Goal: Information Seeking & Learning: Check status

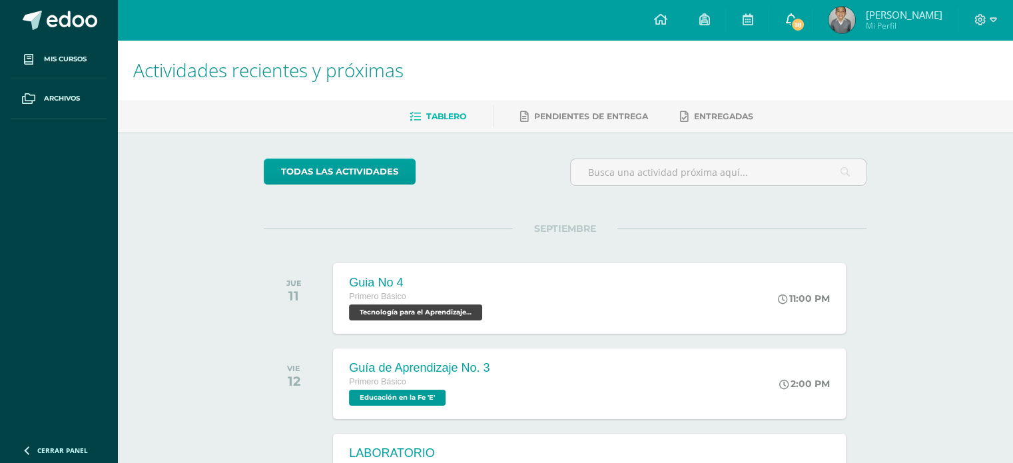
click at [796, 17] on icon at bounding box center [791, 19] width 11 height 12
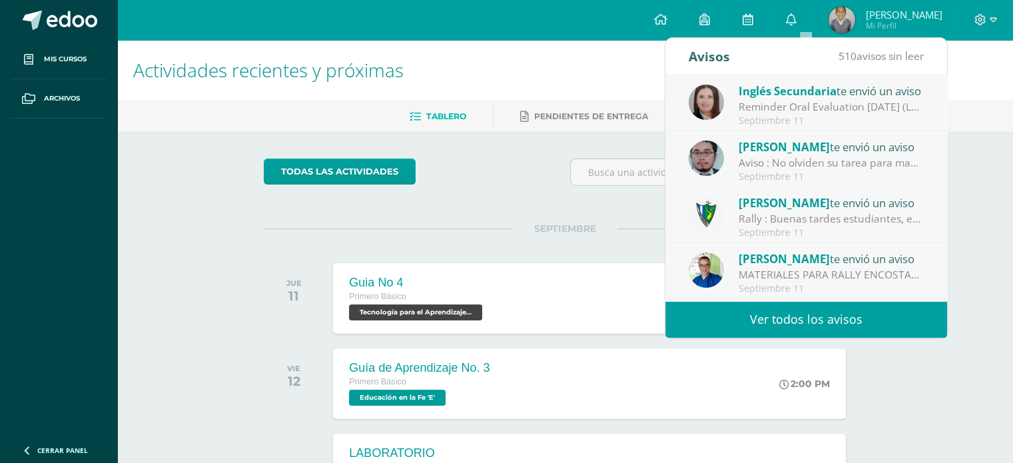
click at [804, 240] on div "Jose Pinto te envió un aviso Rally : Buenas tardes estudiantes, es un gusto sal…" at bounding box center [807, 215] width 282 height 56
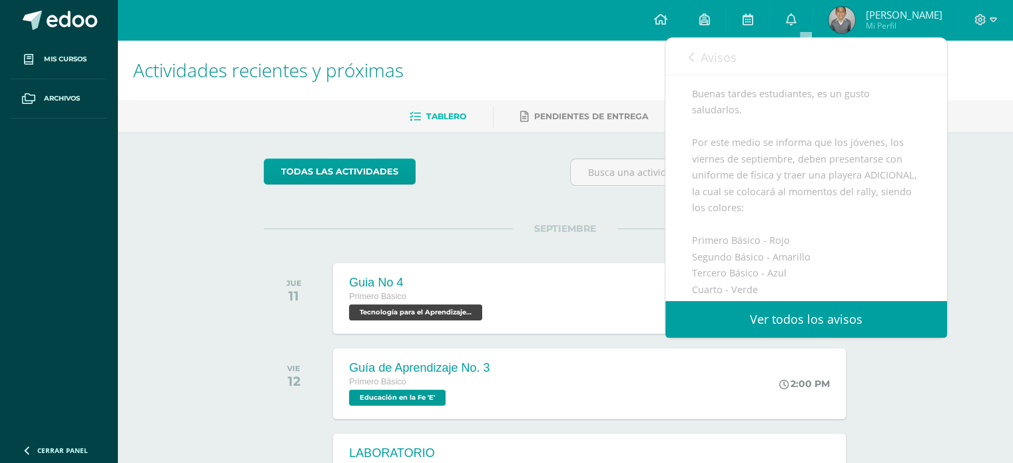
scroll to position [97, 0]
click at [695, 57] on link "Avisos" at bounding box center [713, 57] width 48 height 38
click at [642, 155] on div "Aviso : No olviden su tarea para mañana Traer otro formato para trabajar" at bounding box center [549, 162] width 185 height 15
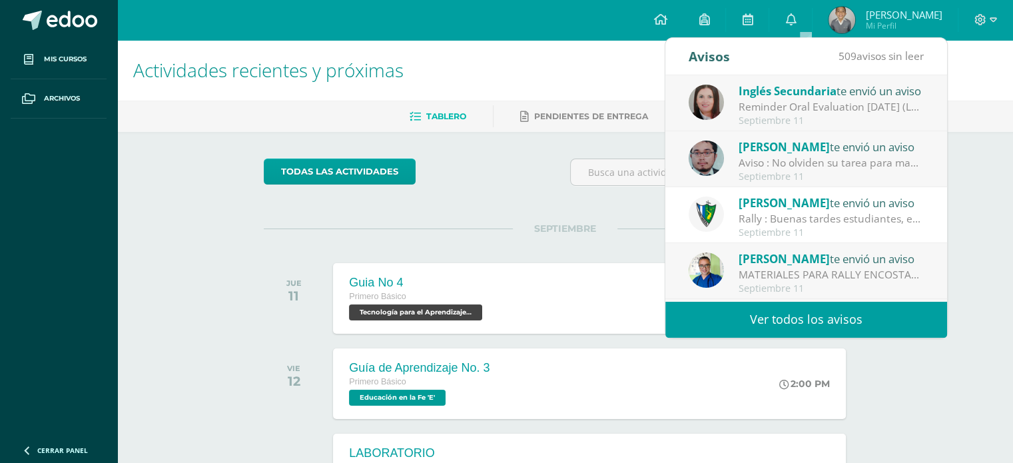
scroll to position [67, 0]
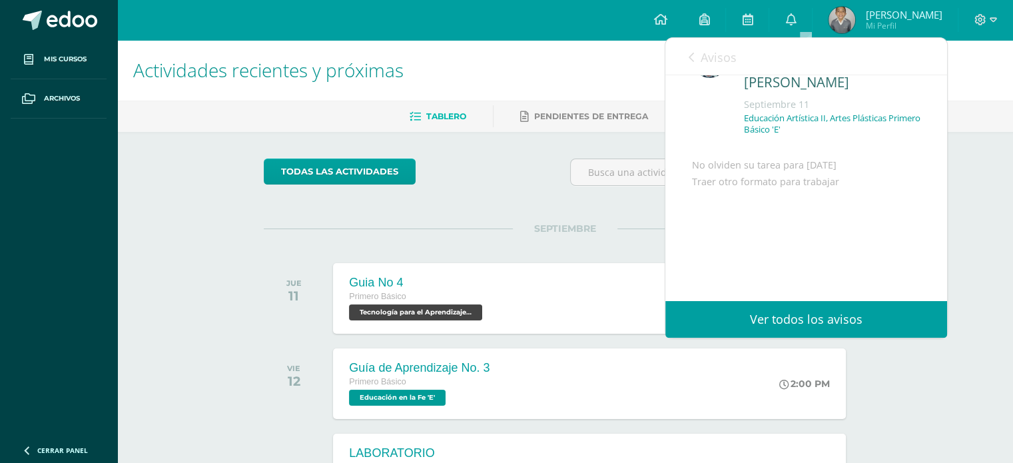
click at [690, 55] on icon at bounding box center [691, 57] width 5 height 11
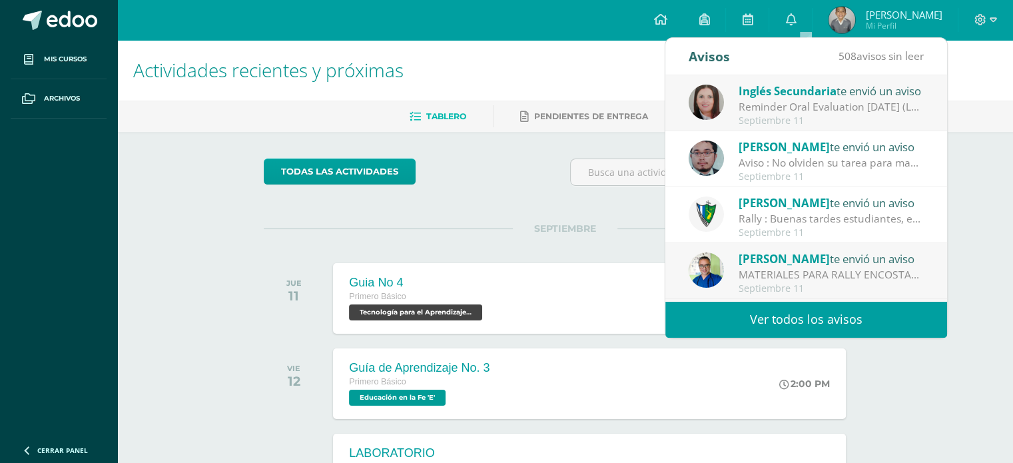
click at [808, 104] on div "Reminder Oral Evaluation [DATE] (L3 Miss [PERSON_NAME]): Hi guys! I remind you …" at bounding box center [831, 106] width 185 height 15
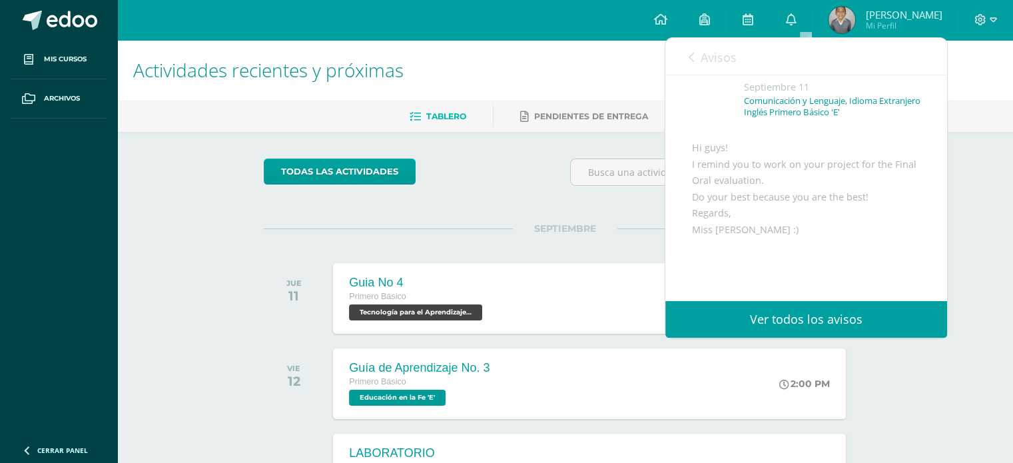
click at [693, 57] on icon at bounding box center [691, 57] width 5 height 11
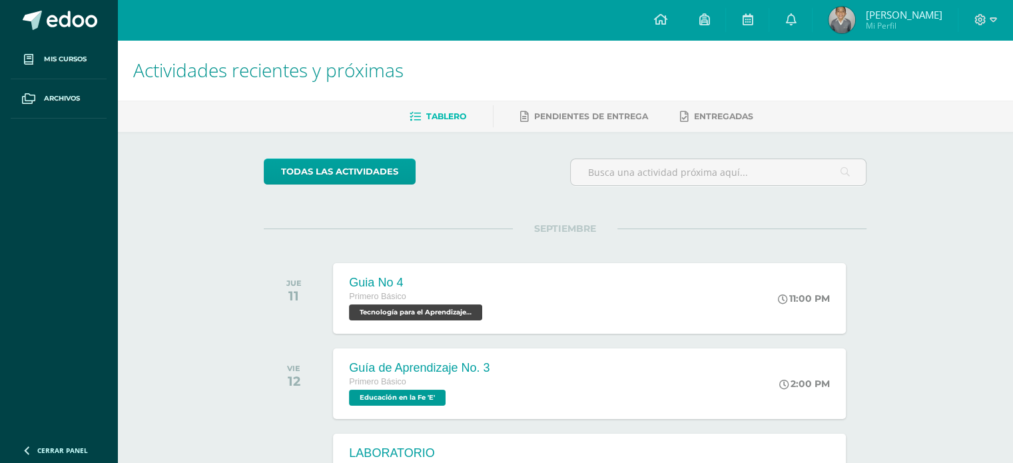
click at [856, 16] on img at bounding box center [842, 20] width 27 height 27
click at [855, 23] on img at bounding box center [842, 20] width 27 height 27
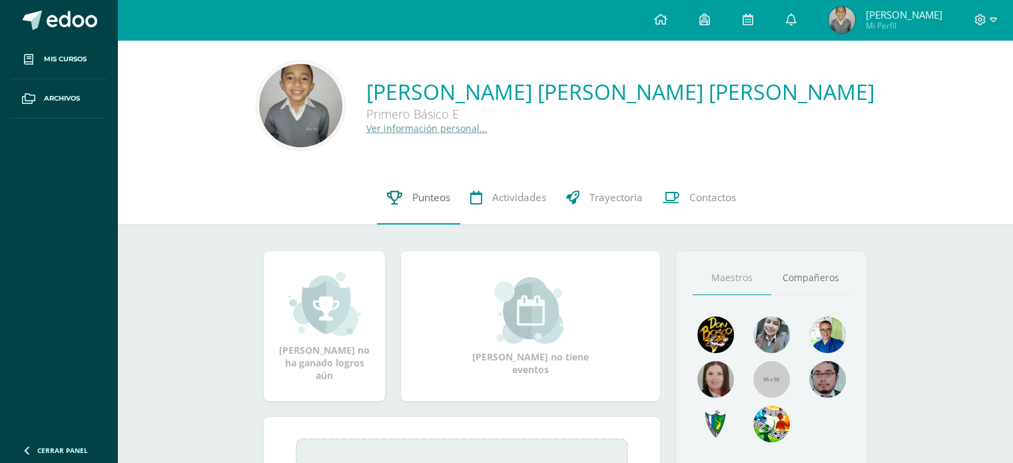
click at [427, 195] on span "Punteos" at bounding box center [431, 198] width 38 height 14
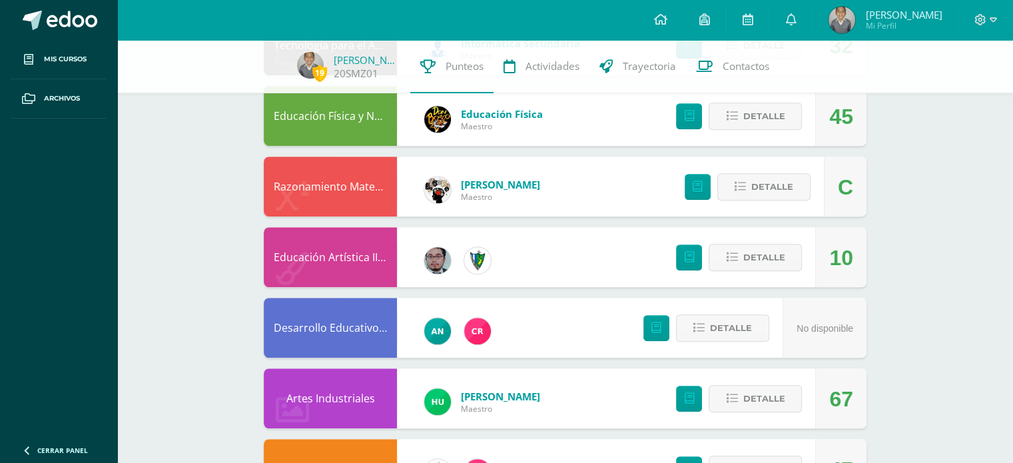
scroll to position [951, 0]
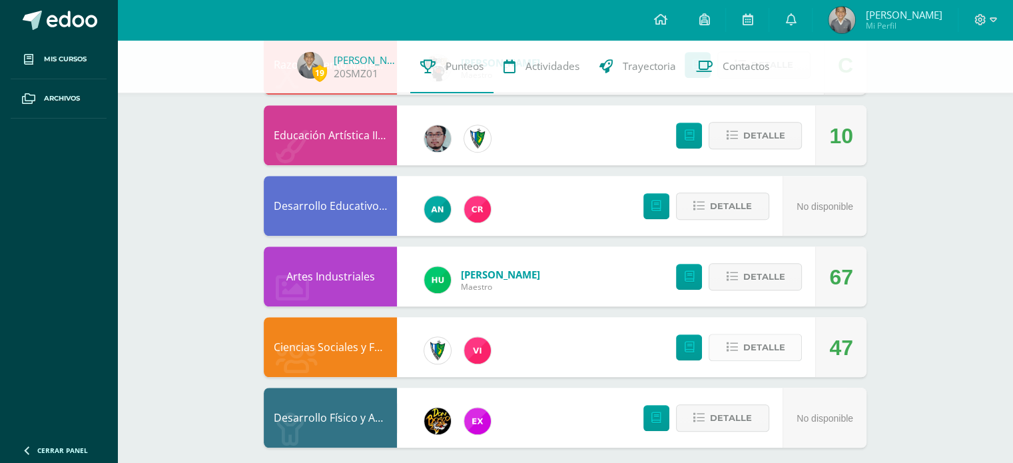
click at [777, 344] on span "Detalle" at bounding box center [764, 347] width 42 height 25
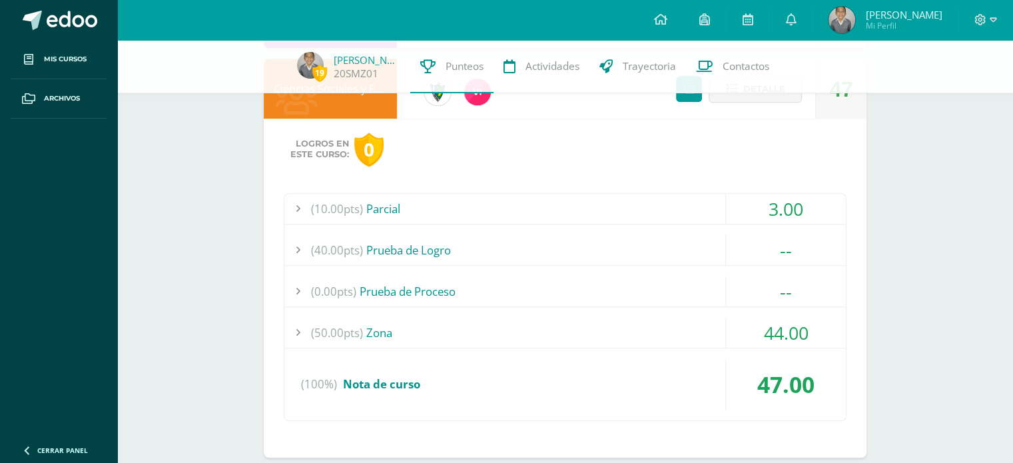
scroll to position [1301, 0]
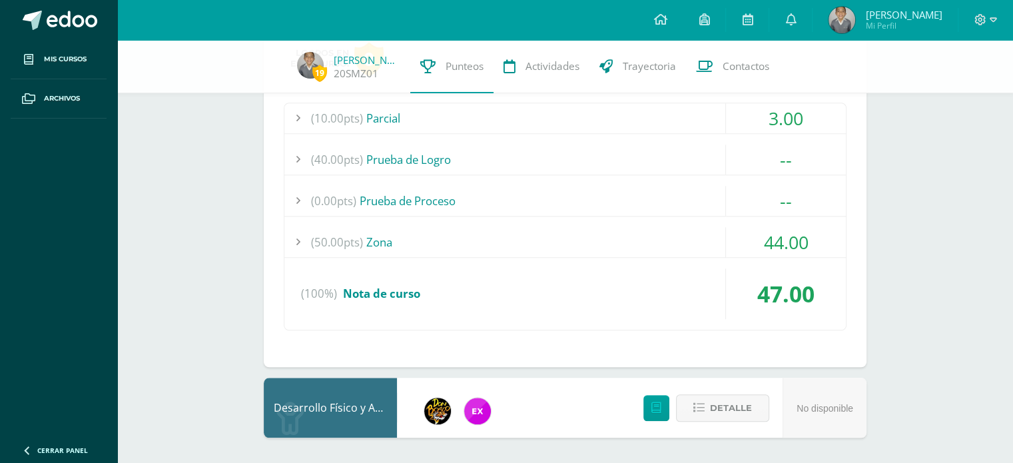
click at [585, 233] on div "(50.00pts) Zona" at bounding box center [566, 242] width 562 height 30
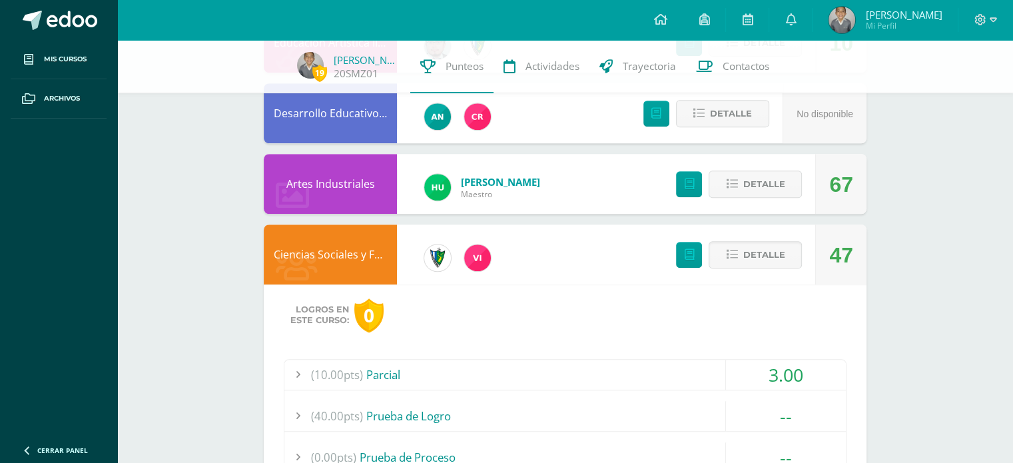
scroll to position [1043, 0]
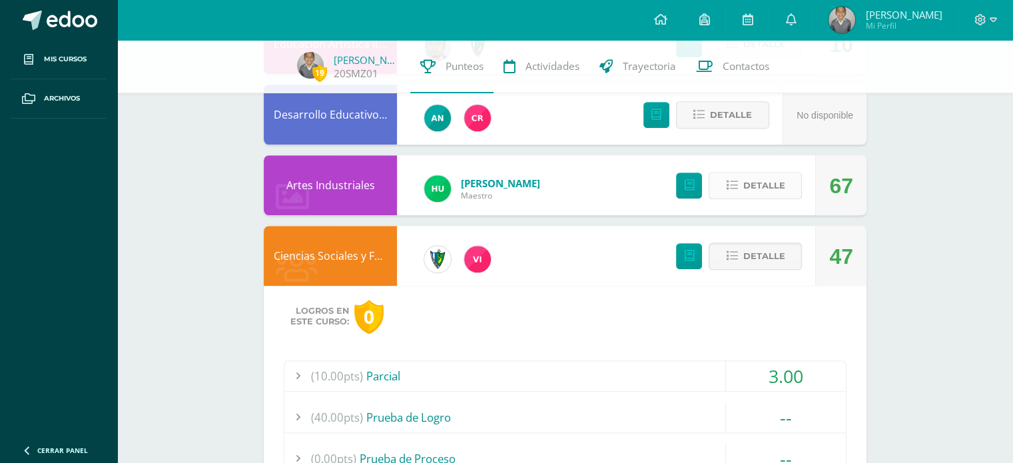
click at [776, 181] on span "Detalle" at bounding box center [764, 185] width 42 height 25
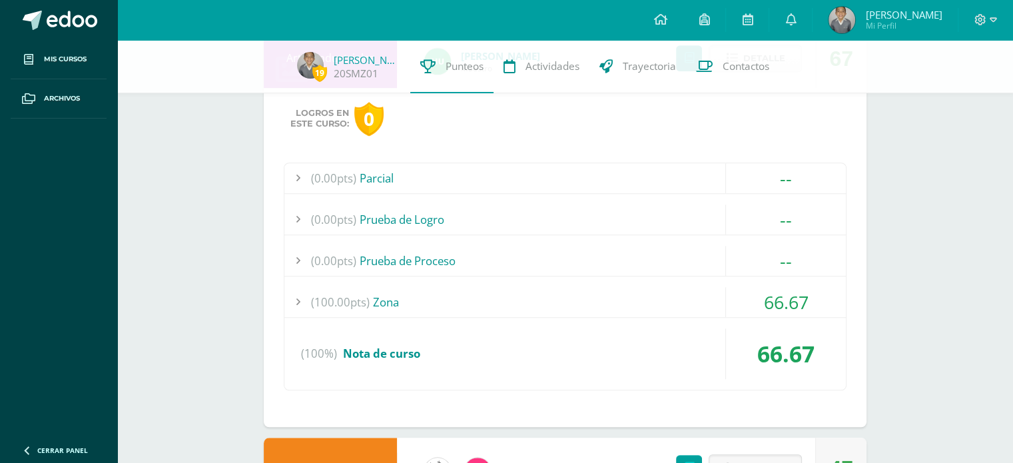
scroll to position [1217, 0]
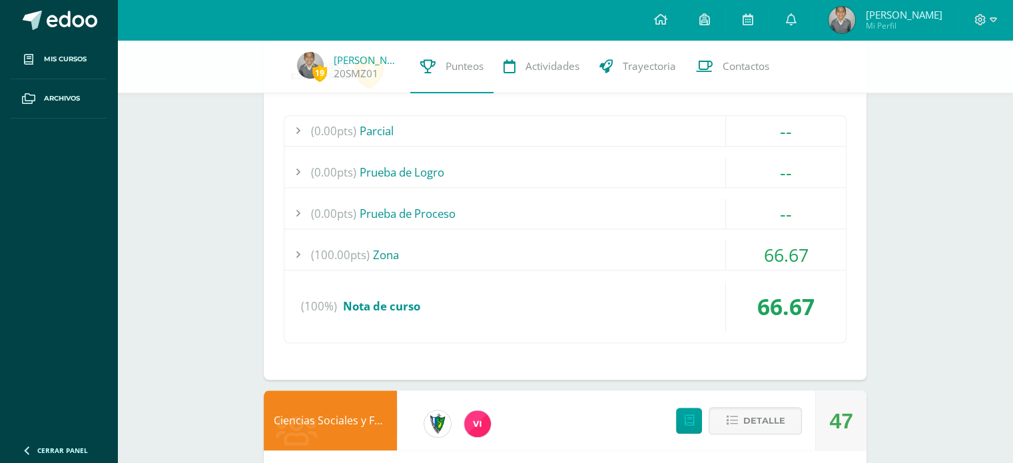
click at [706, 299] on div "(100%) Nota de curso" at bounding box center [566, 306] width 562 height 51
click at [693, 243] on div "(100.00pts) Zona" at bounding box center [566, 255] width 562 height 30
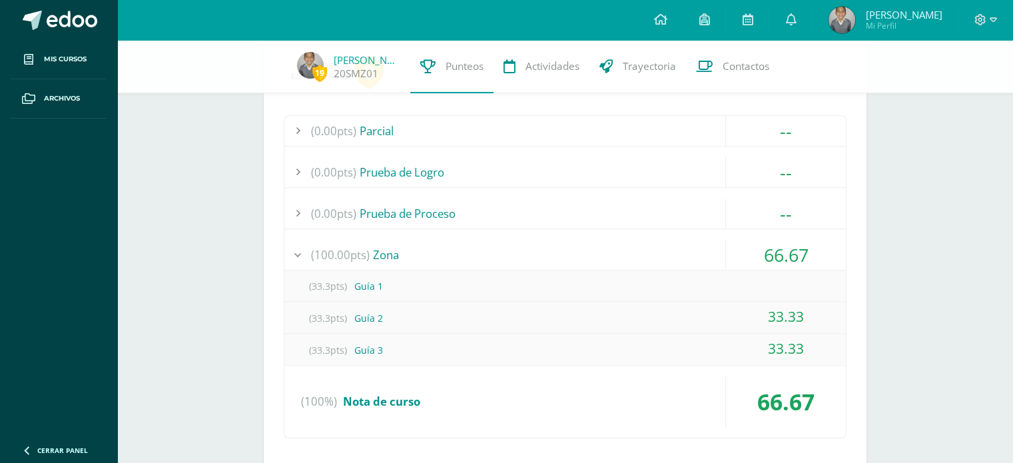
drag, startPoint x: 939, startPoint y: 174, endPoint x: 986, endPoint y: 263, distance: 100.1
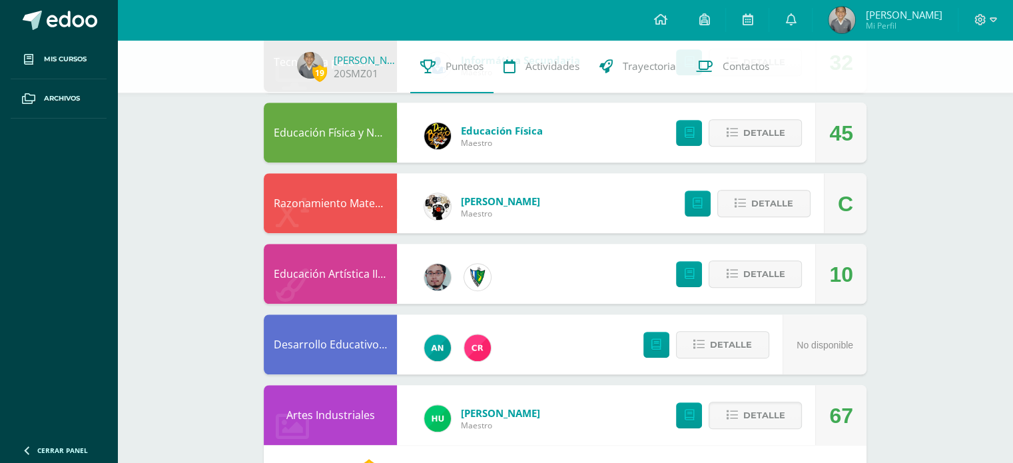
scroll to position [1333, 0]
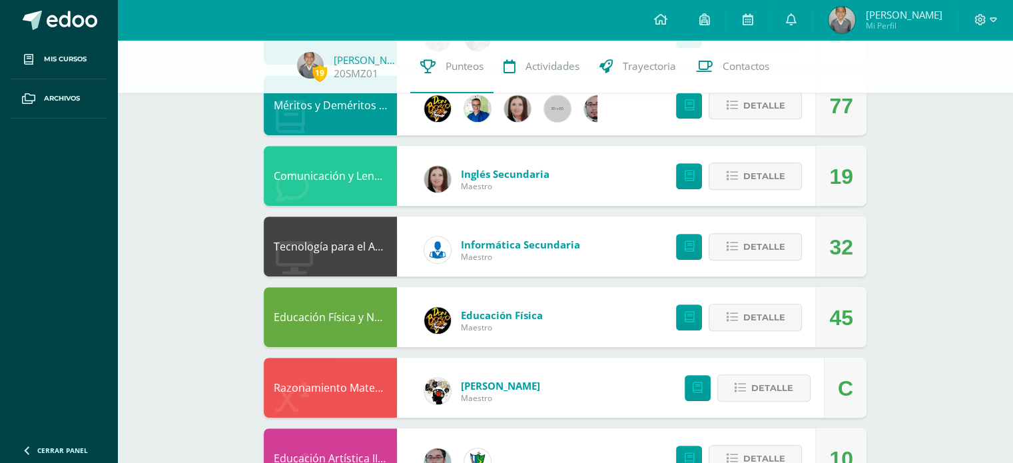
scroll to position [663, 0]
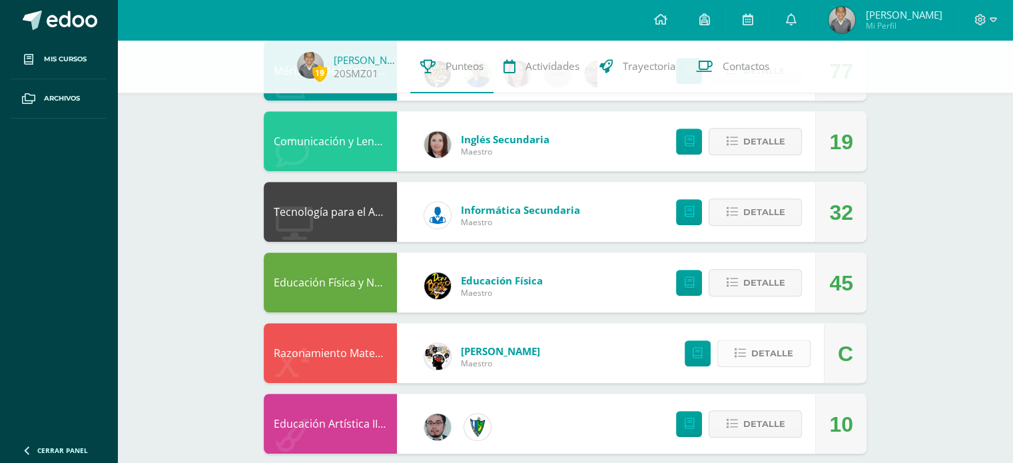
click at [767, 357] on span "Detalle" at bounding box center [773, 353] width 42 height 25
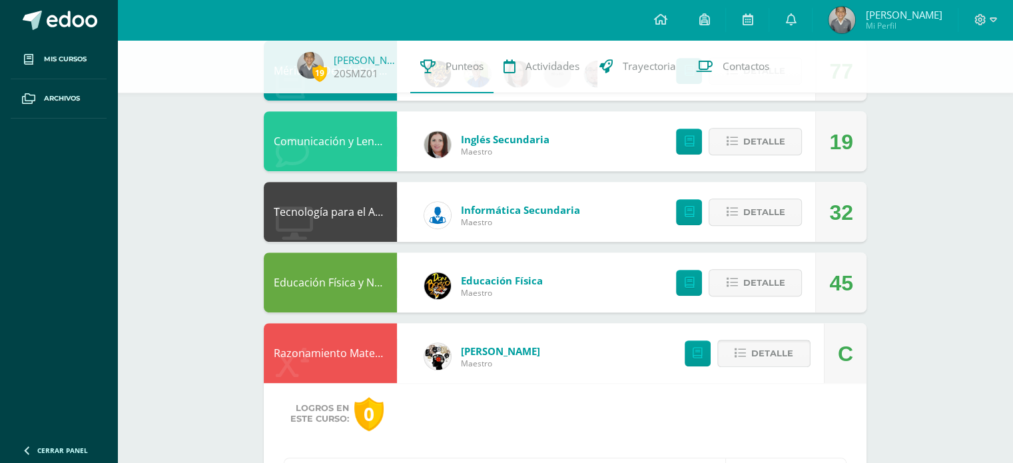
click at [767, 357] on span "Detalle" at bounding box center [773, 353] width 42 height 25
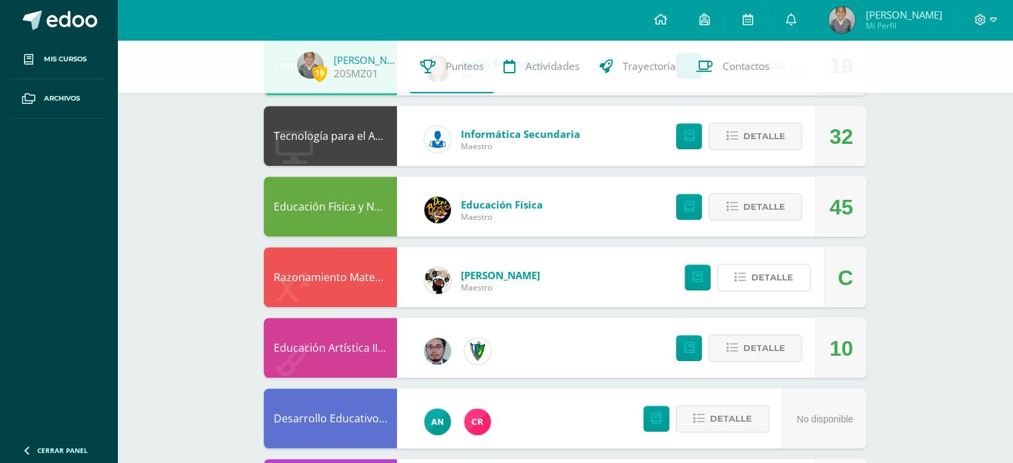
scroll to position [736, 0]
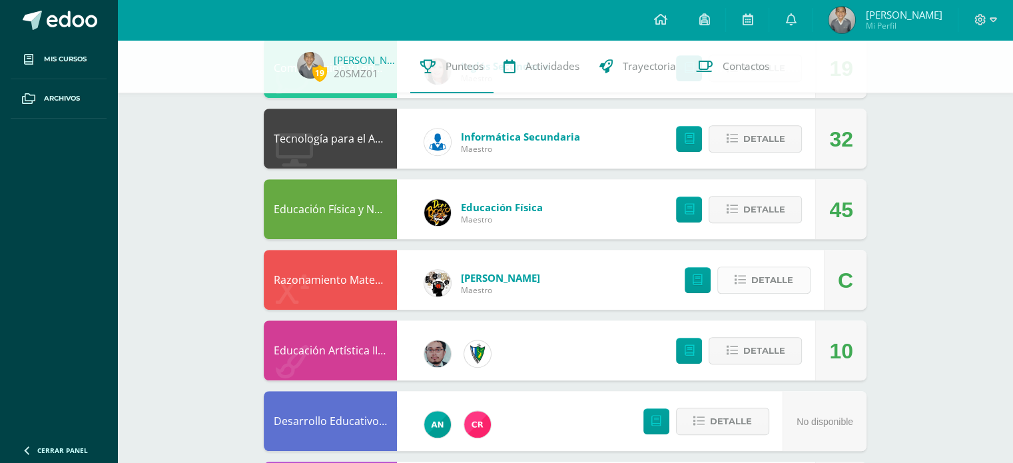
click at [770, 275] on span "Detalle" at bounding box center [773, 280] width 42 height 25
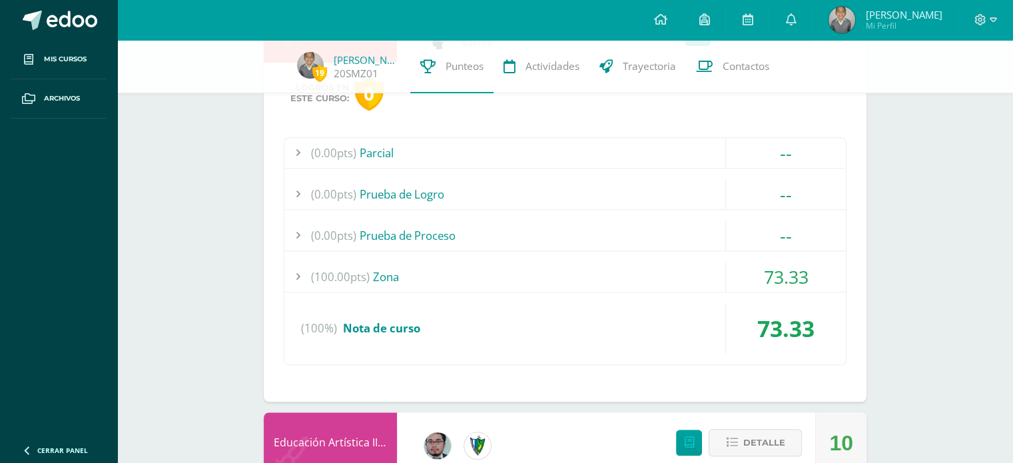
scroll to position [989, 0]
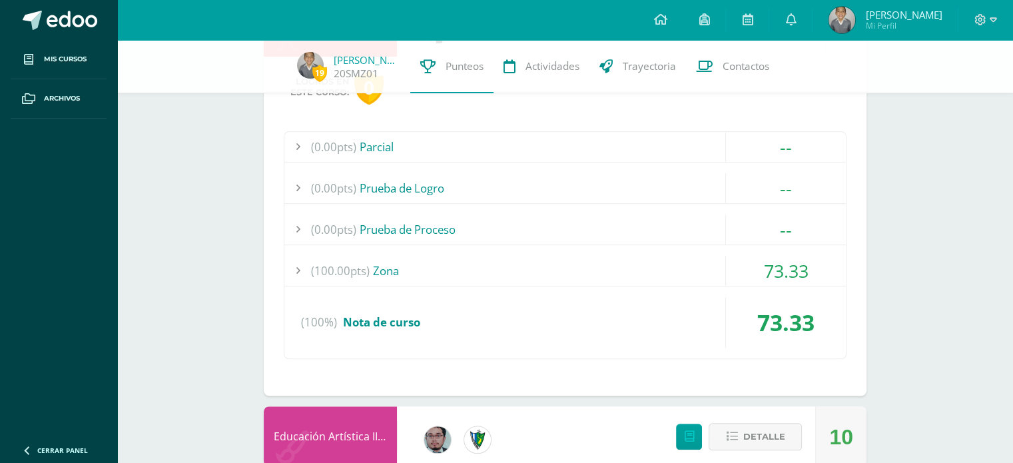
click at [809, 269] on div "73.33" at bounding box center [786, 271] width 121 height 30
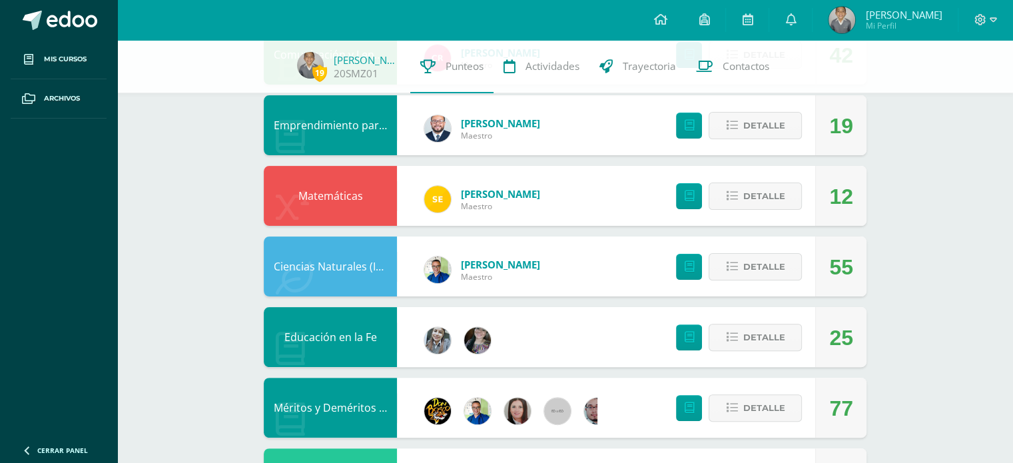
scroll to position [329, 0]
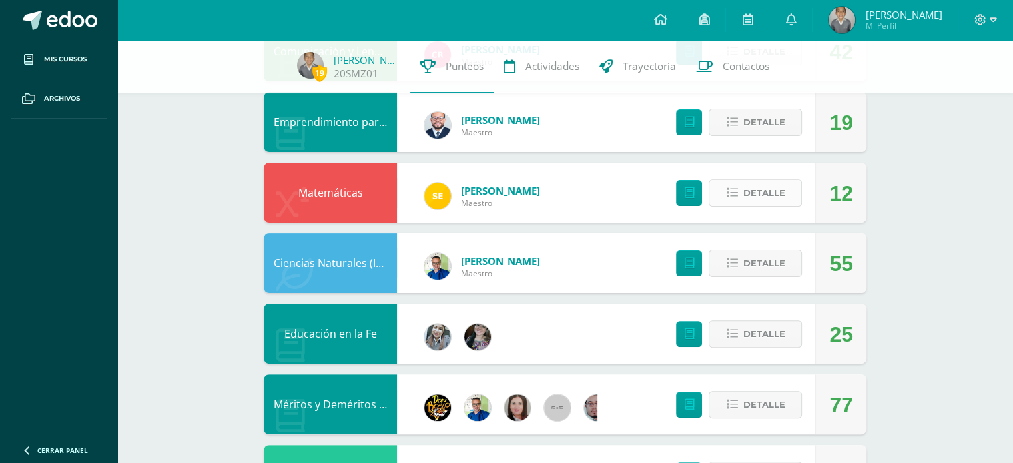
click at [760, 191] on span "Detalle" at bounding box center [764, 193] width 42 height 25
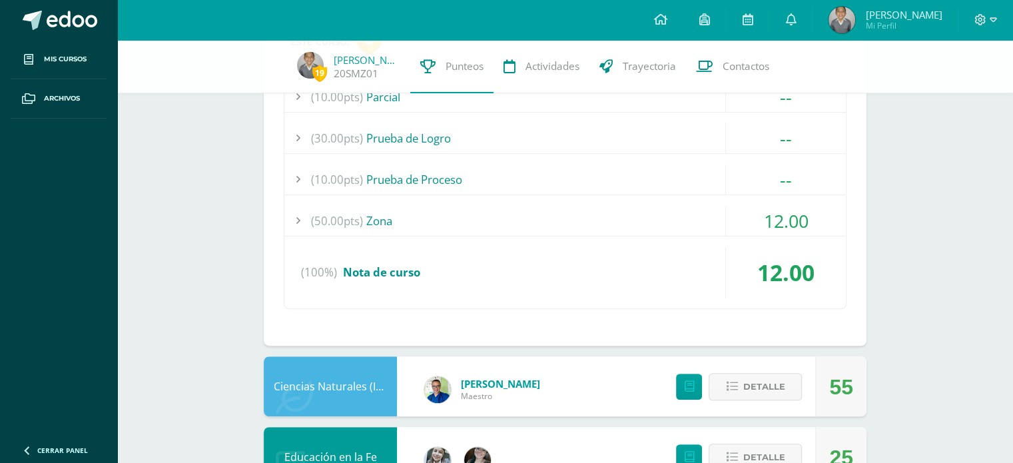
scroll to position [528, 0]
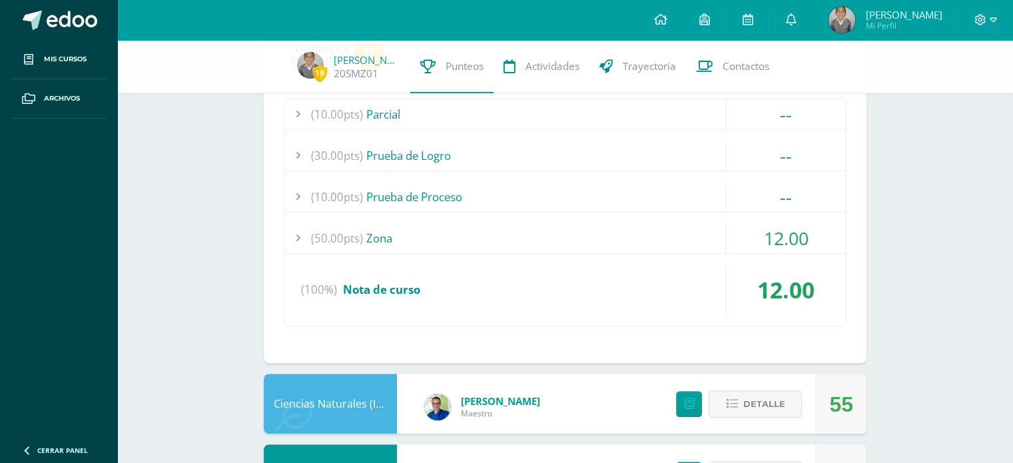
click at [688, 223] on div "(50.00pts) Zona" at bounding box center [566, 238] width 562 height 30
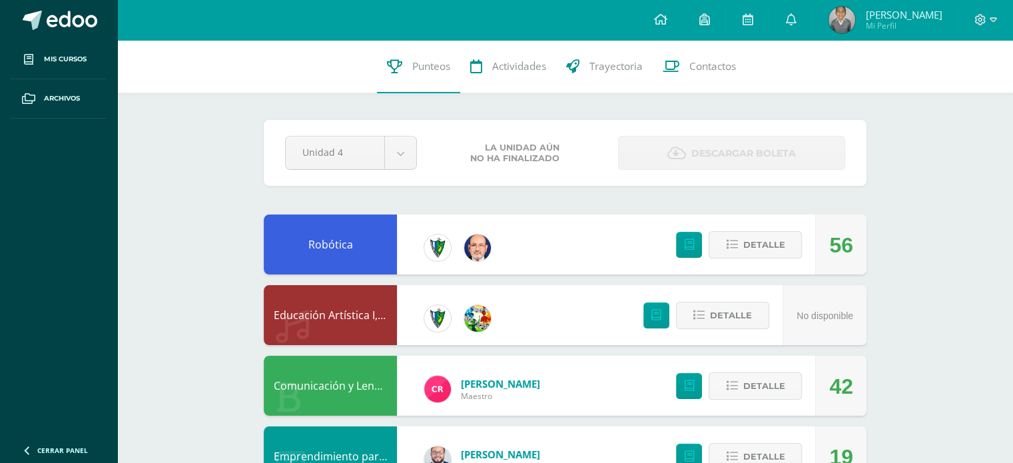
scroll to position [7, 0]
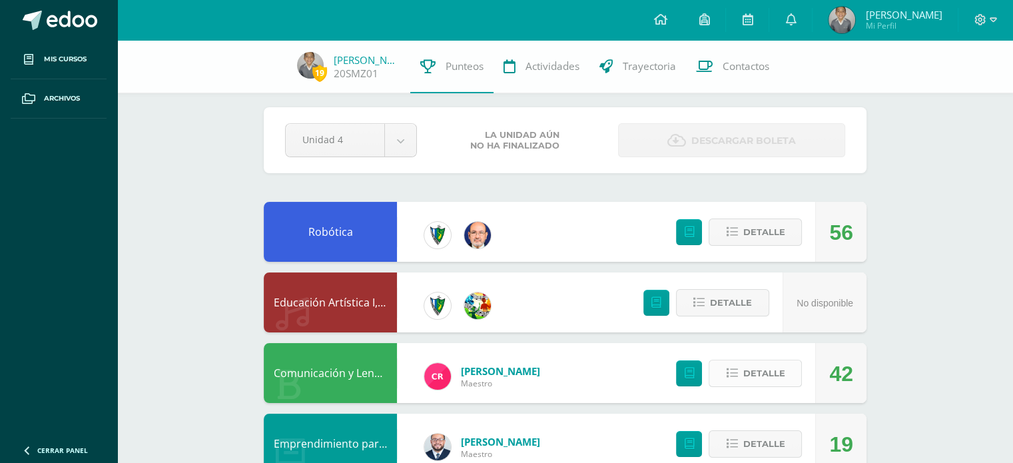
click at [749, 368] on span "Detalle" at bounding box center [764, 373] width 42 height 25
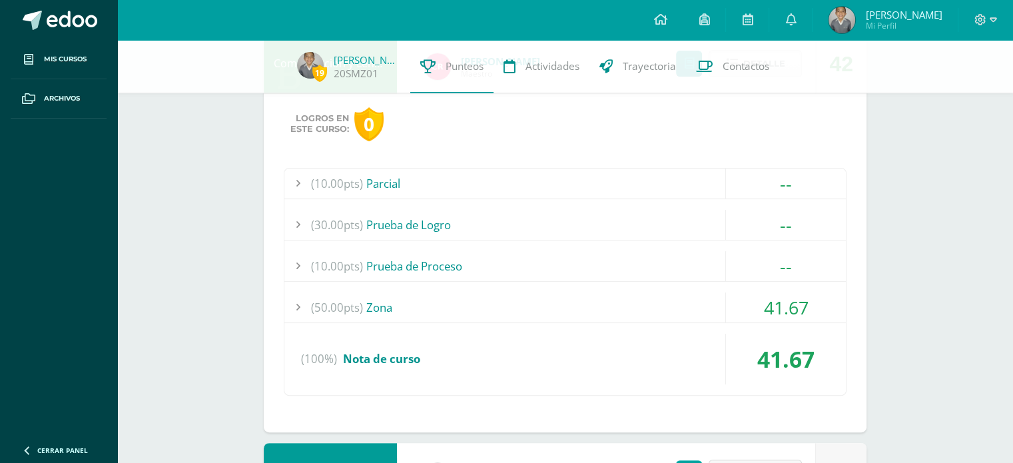
scroll to position [338, 0]
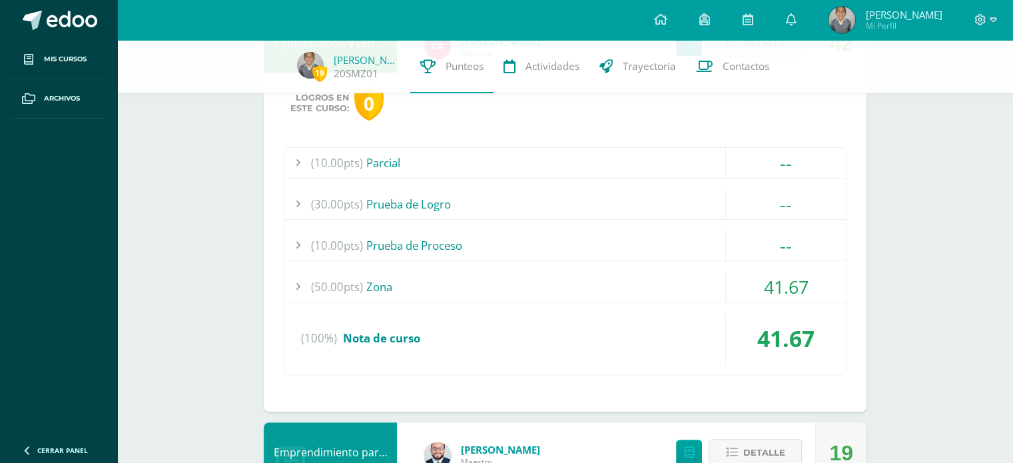
click at [573, 287] on div "(50.00pts) Zona" at bounding box center [566, 287] width 562 height 30
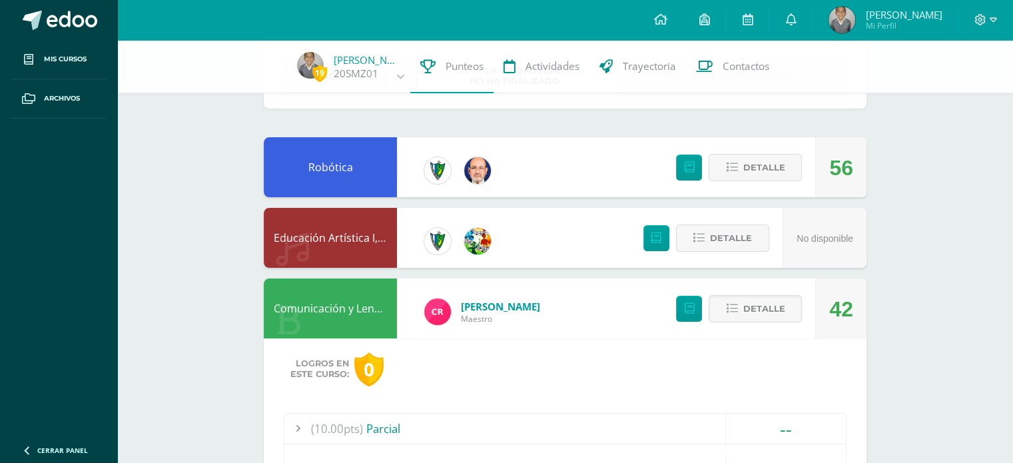
scroll to position [29, 0]
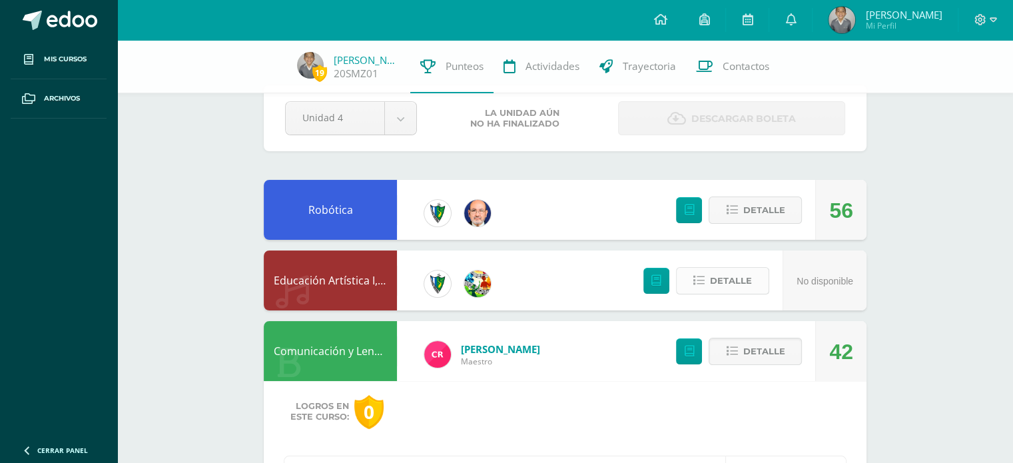
click at [728, 278] on span "Detalle" at bounding box center [731, 281] width 42 height 25
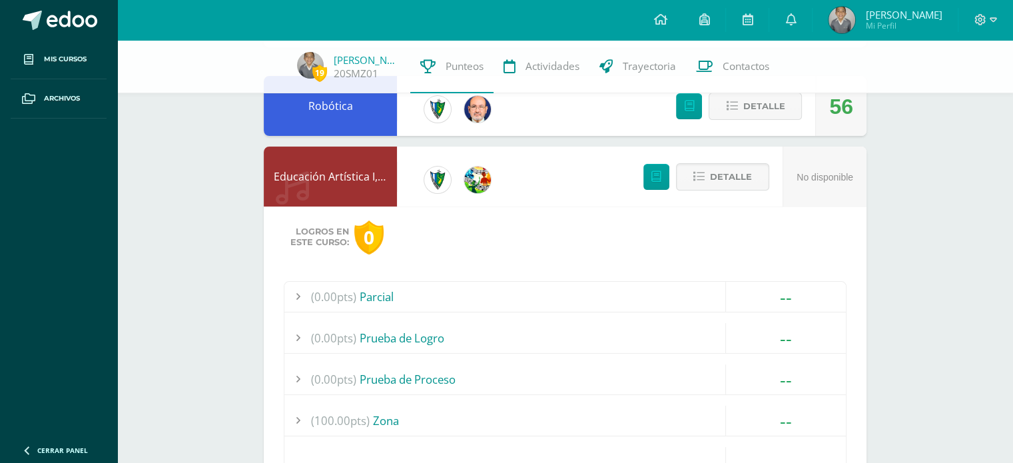
scroll to position [129, 0]
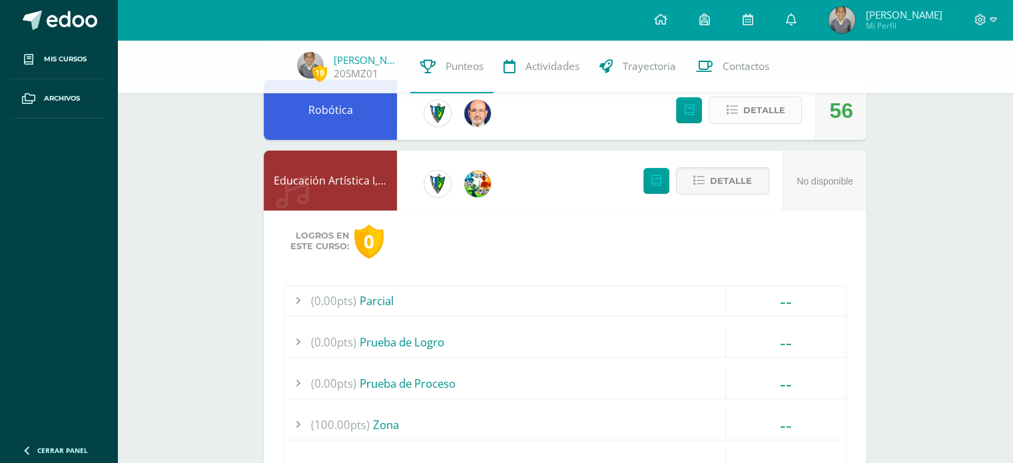
click at [768, 110] on span "Detalle" at bounding box center [764, 110] width 42 height 25
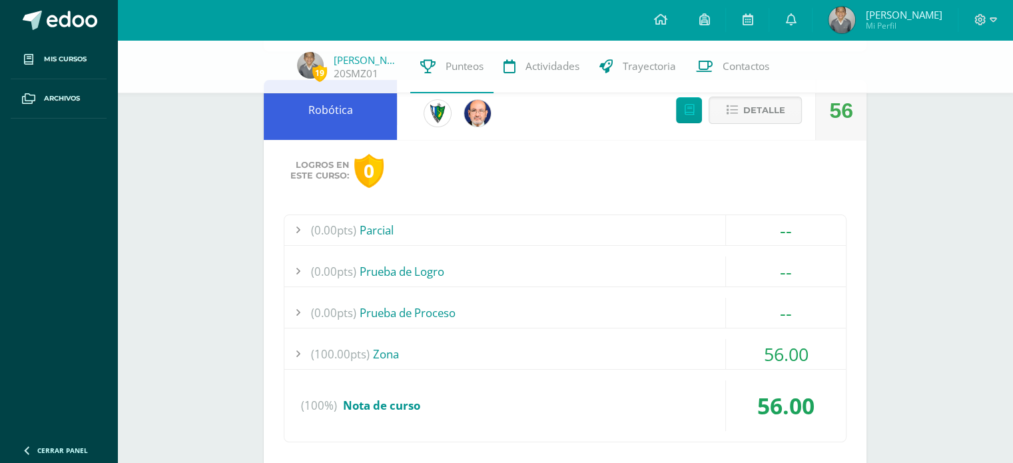
click at [685, 356] on div "(100.00pts) Zona" at bounding box center [566, 354] width 562 height 30
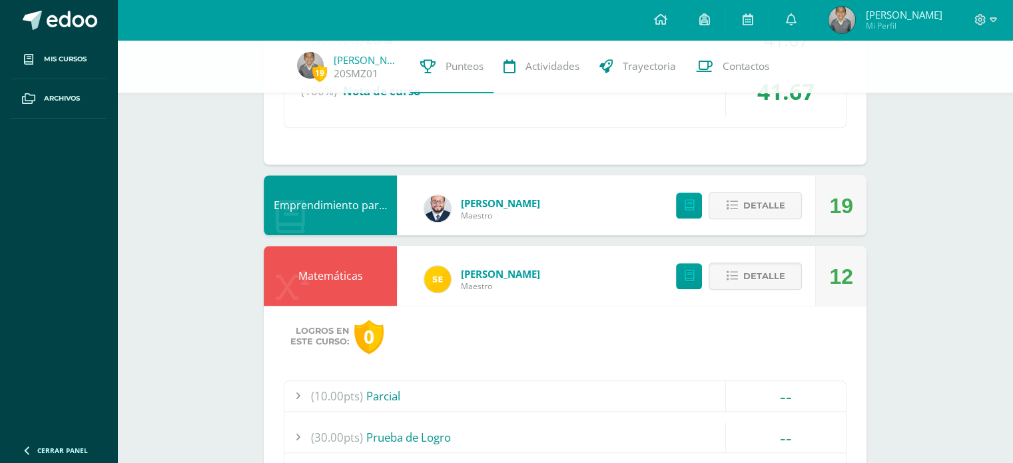
scroll to position [1455, 0]
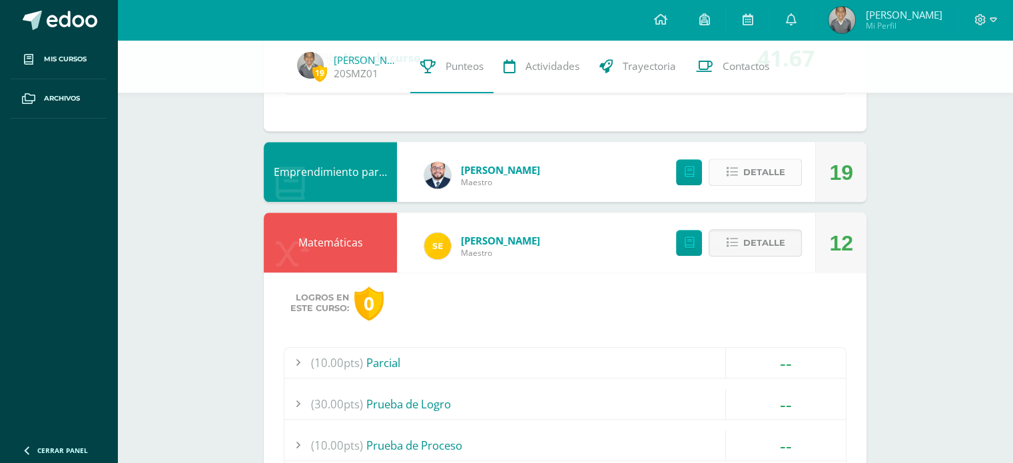
click at [746, 167] on span "Detalle" at bounding box center [764, 172] width 42 height 25
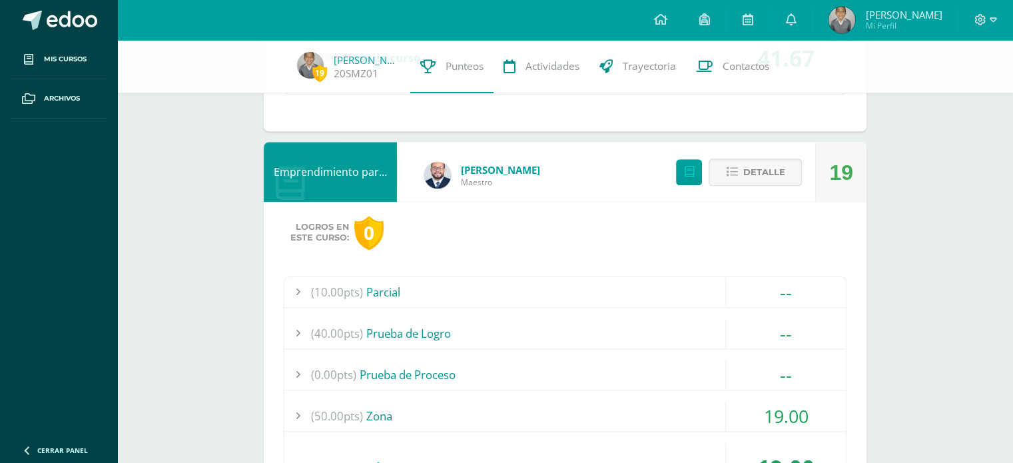
drag, startPoint x: 1010, startPoint y: 203, endPoint x: 1023, endPoint y: 202, distance: 12.7
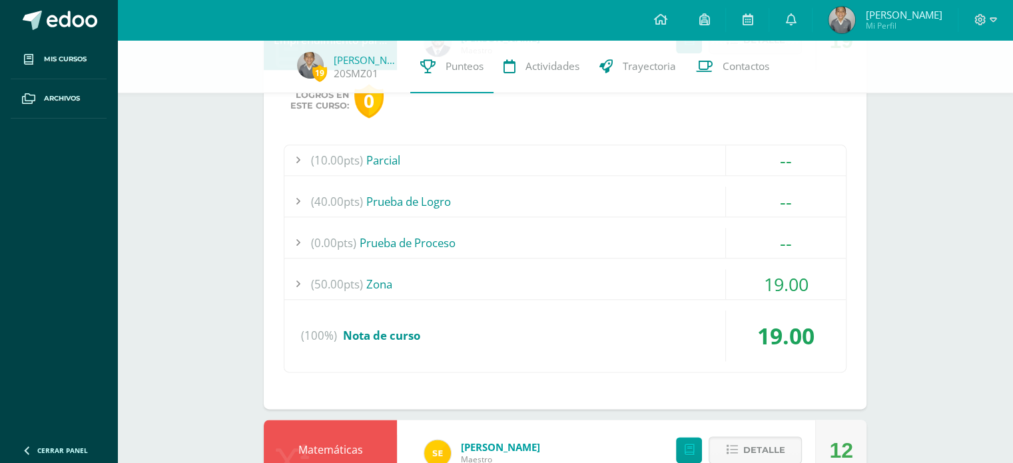
click at [629, 283] on div "(50.00pts) Zona" at bounding box center [566, 284] width 562 height 30
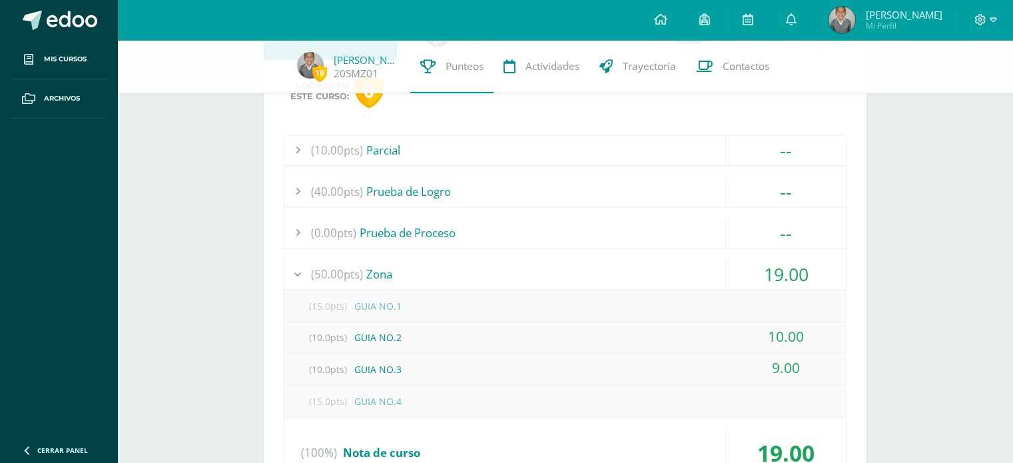
scroll to position [1428, 0]
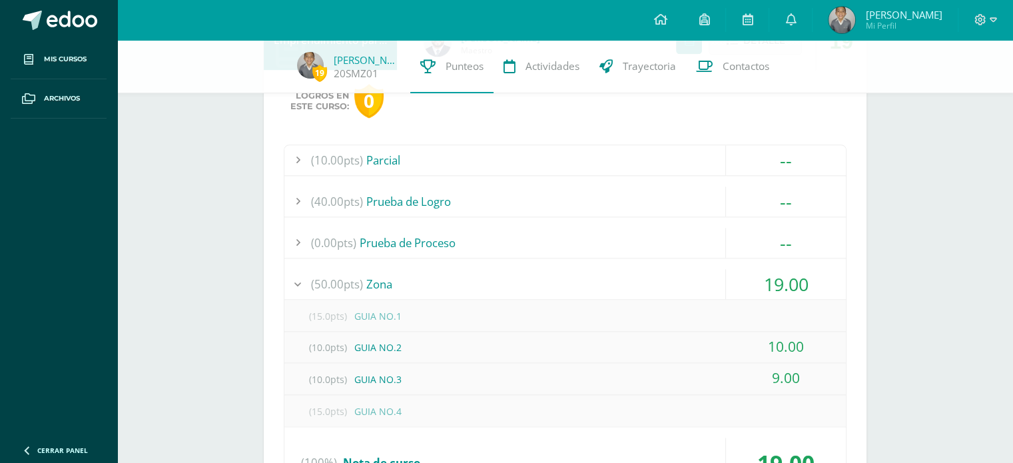
click at [666, 322] on div "(15.0pts) GUIA NO.1" at bounding box center [566, 316] width 562 height 30
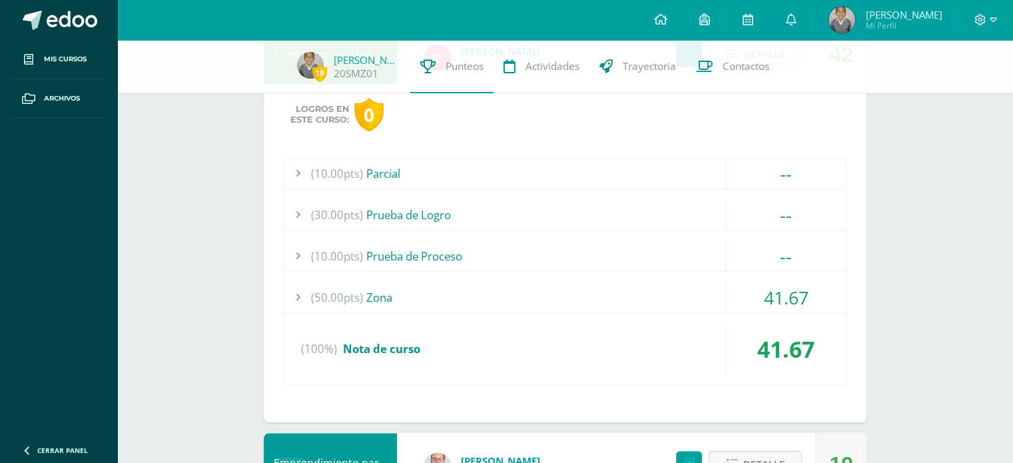
scroll to position [957, 0]
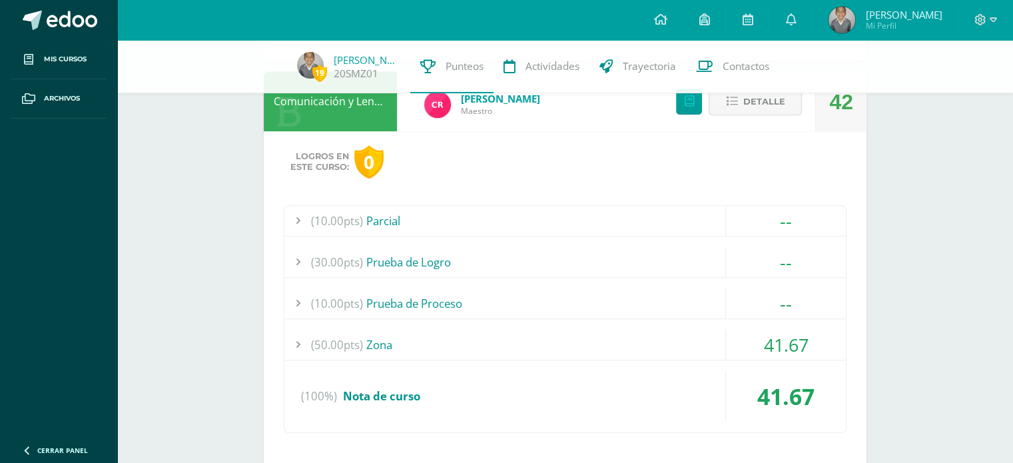
drag, startPoint x: 1007, startPoint y: 145, endPoint x: 1007, endPoint y: 134, distance: 10.7
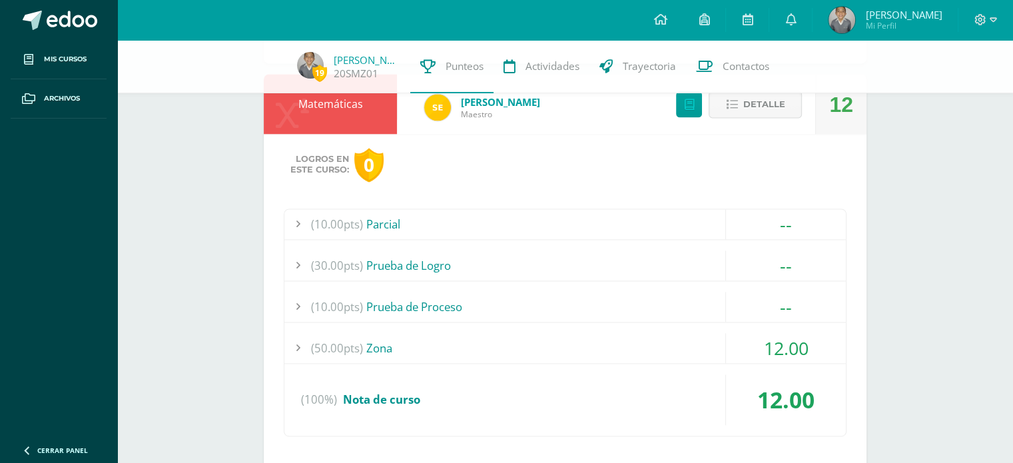
scroll to position [1922, 0]
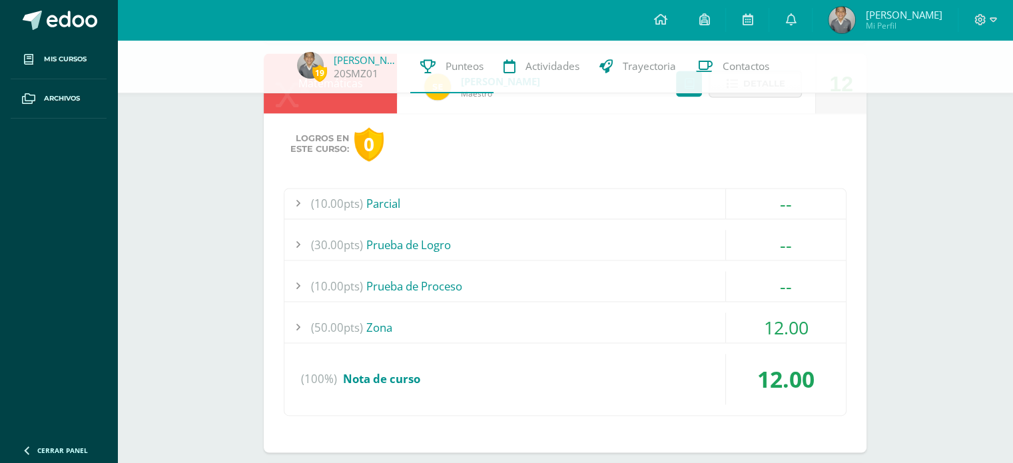
click at [678, 324] on div "(50.00pts) Zona" at bounding box center [566, 327] width 562 height 30
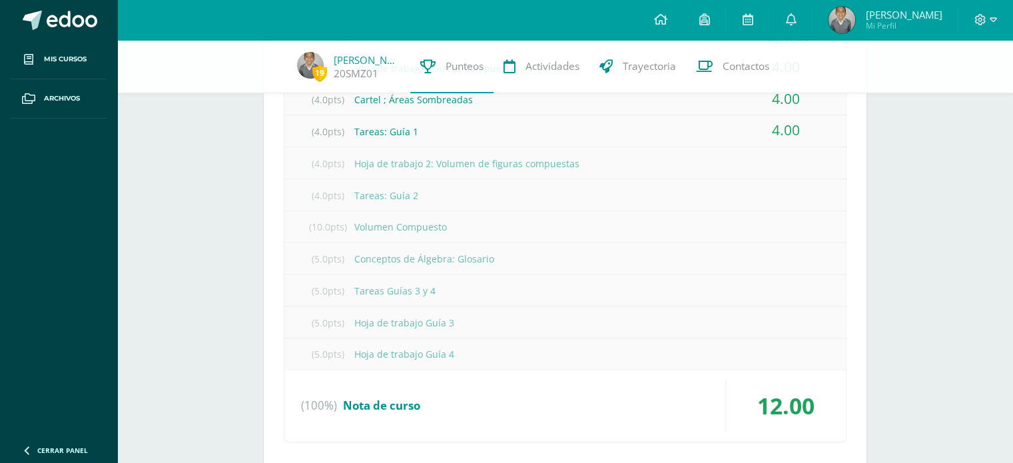
scroll to position [2167, 0]
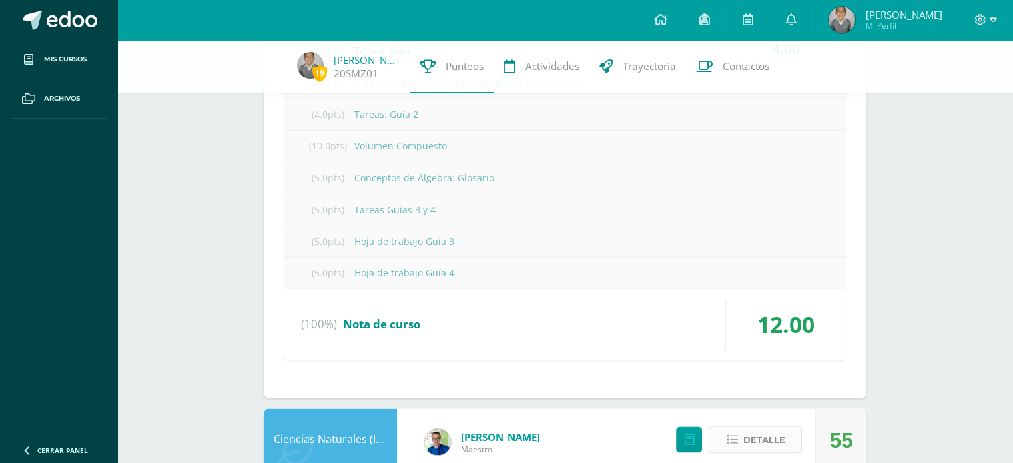
click at [766, 437] on span "Detalle" at bounding box center [764, 439] width 42 height 25
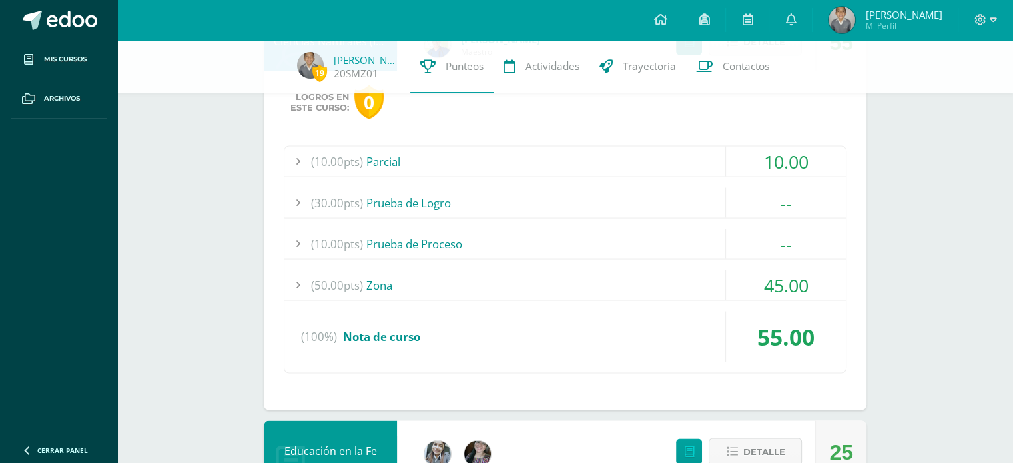
scroll to position [2575, 0]
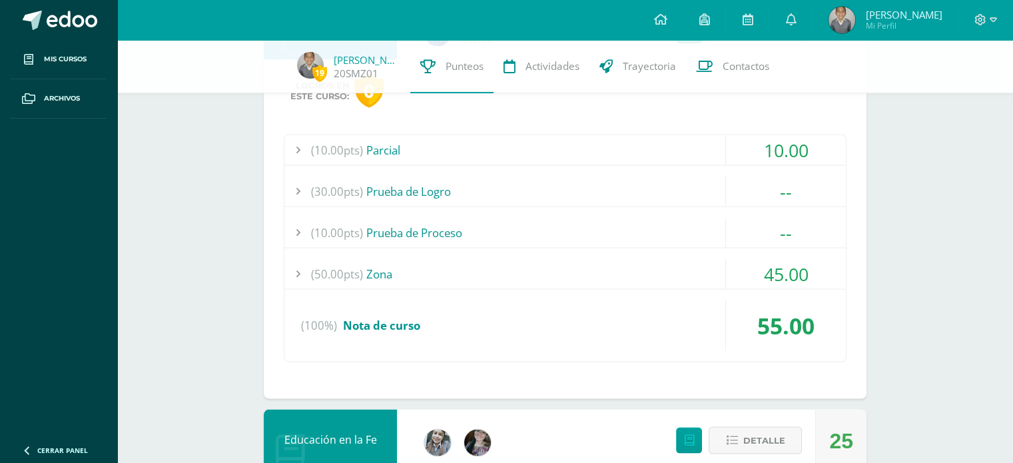
click at [693, 260] on div "(50.00pts) Zona" at bounding box center [566, 274] width 562 height 30
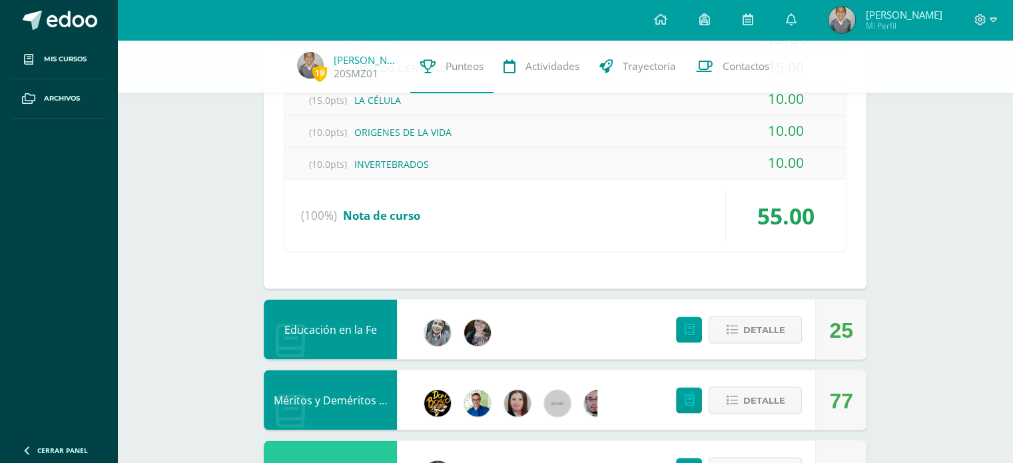
scroll to position [2507, 0]
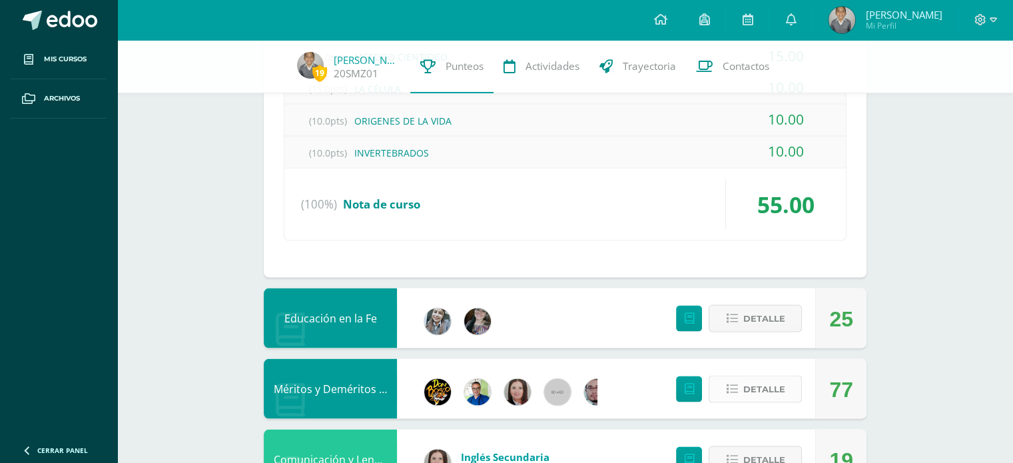
click at [744, 383] on span "Detalle" at bounding box center [764, 388] width 42 height 25
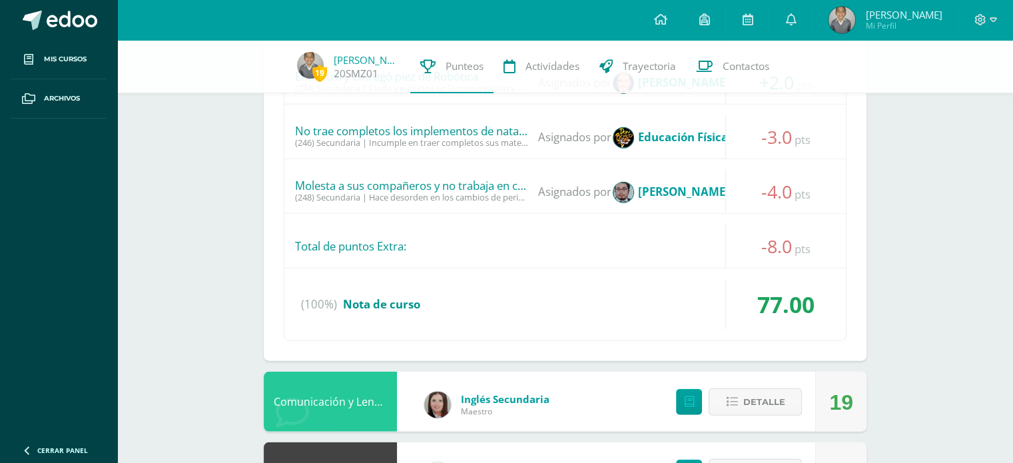
scroll to position [3049, 0]
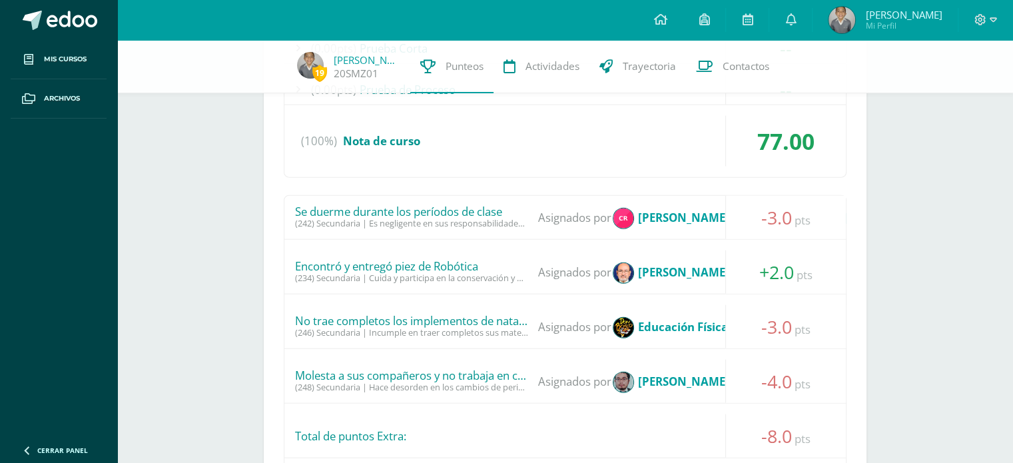
click at [520, 328] on div "(246) Secundaria | Incumple en traer completos sus materiales de estudio" at bounding box center [411, 333] width 233 height 10
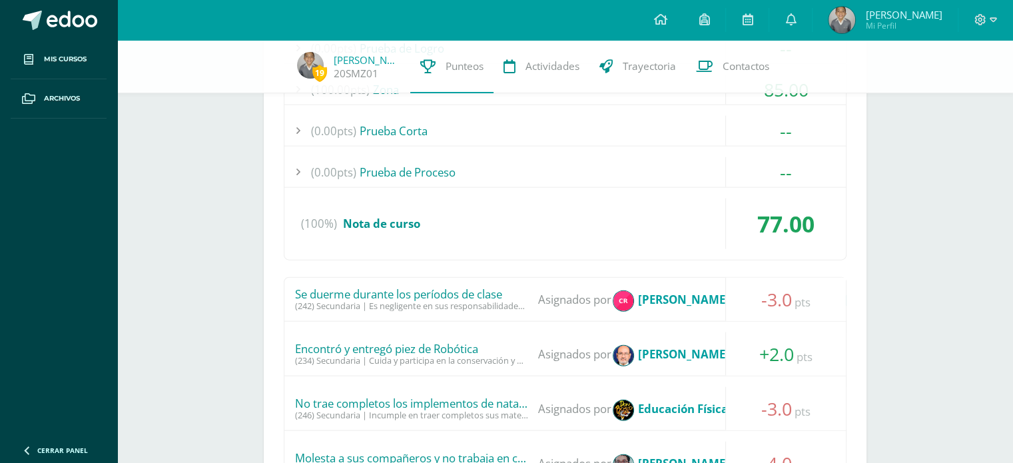
scroll to position [2922, 0]
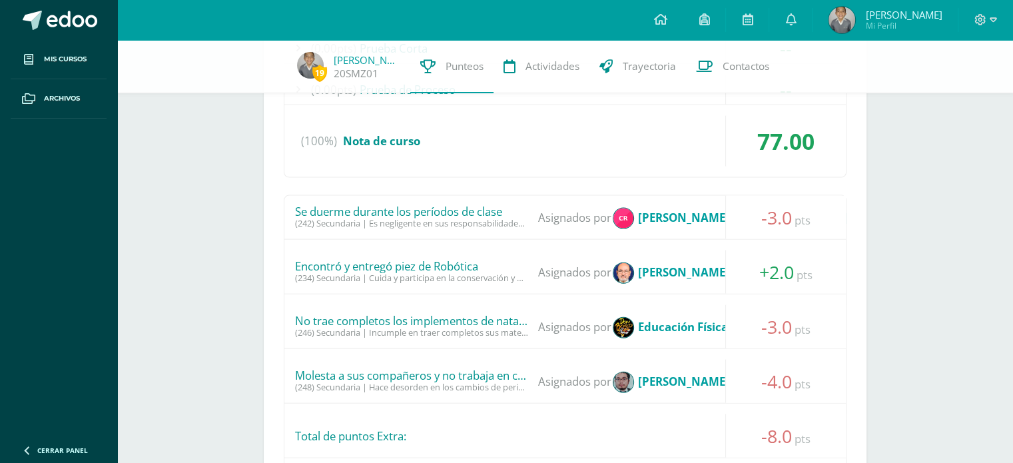
click at [520, 328] on div "(246) Secundaria | Incumple en traer completos sus materiales de estudio" at bounding box center [411, 333] width 233 height 10
click at [509, 328] on div "(246) Secundaria | Incumple en traer completos sus materiales de estudio" at bounding box center [411, 333] width 233 height 10
click at [513, 385] on div "(248) Secundaria | Hace desorden en los cambios de periodo" at bounding box center [411, 387] width 233 height 10
click at [458, 61] on span "Punteos" at bounding box center [465, 66] width 38 height 14
click at [426, 67] on icon at bounding box center [427, 66] width 15 height 14
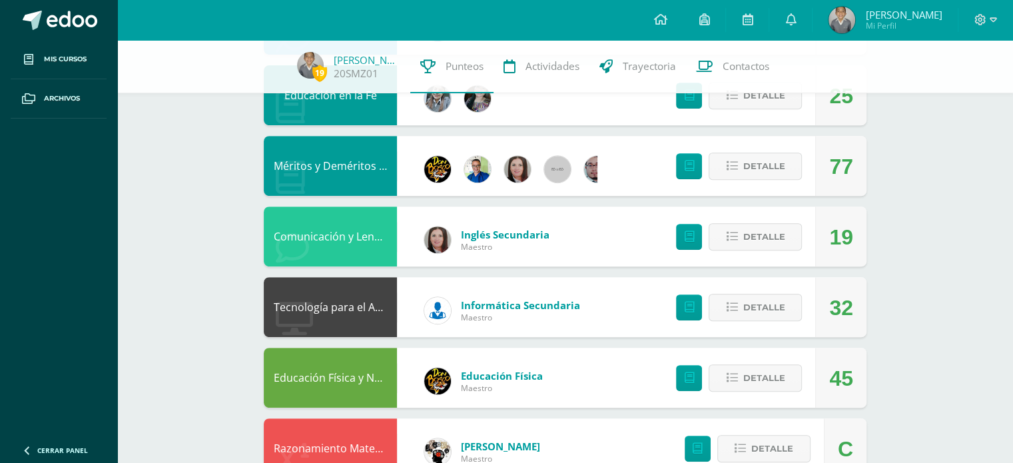
scroll to position [592, 0]
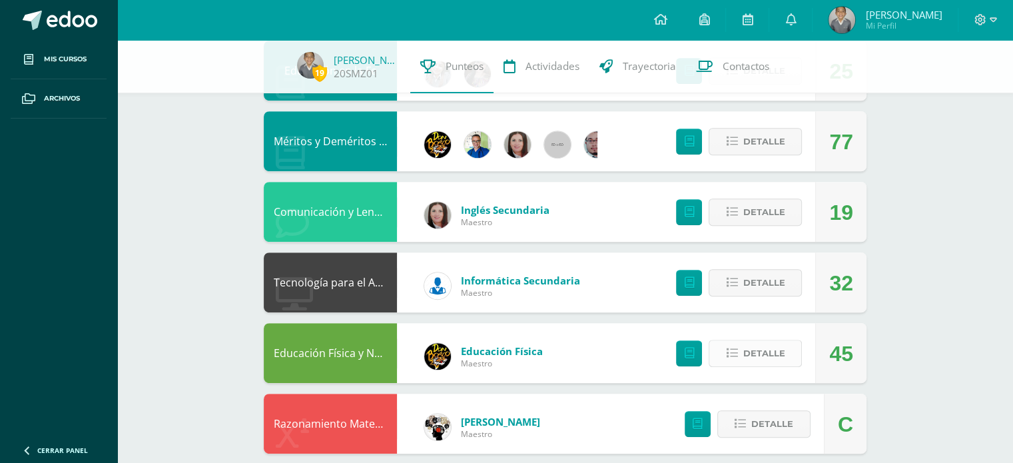
click at [772, 355] on span "Detalle" at bounding box center [764, 353] width 42 height 25
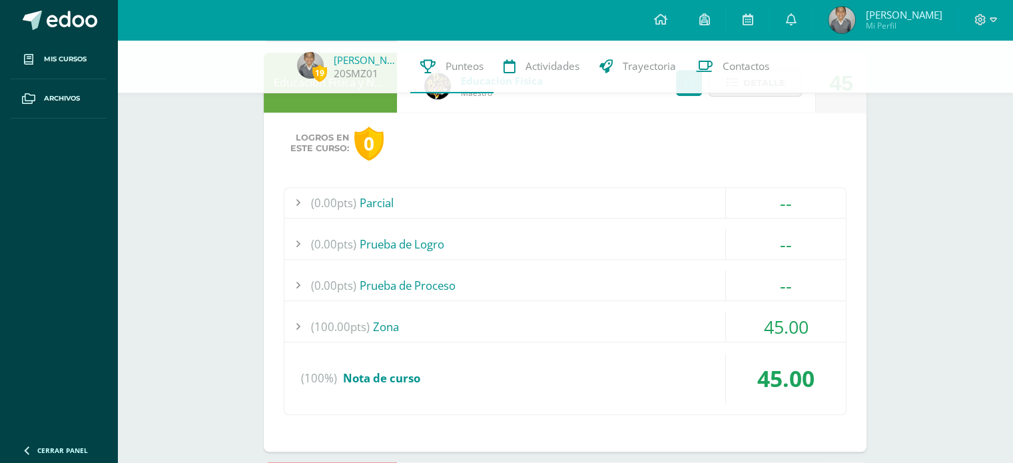
scroll to position [872, 0]
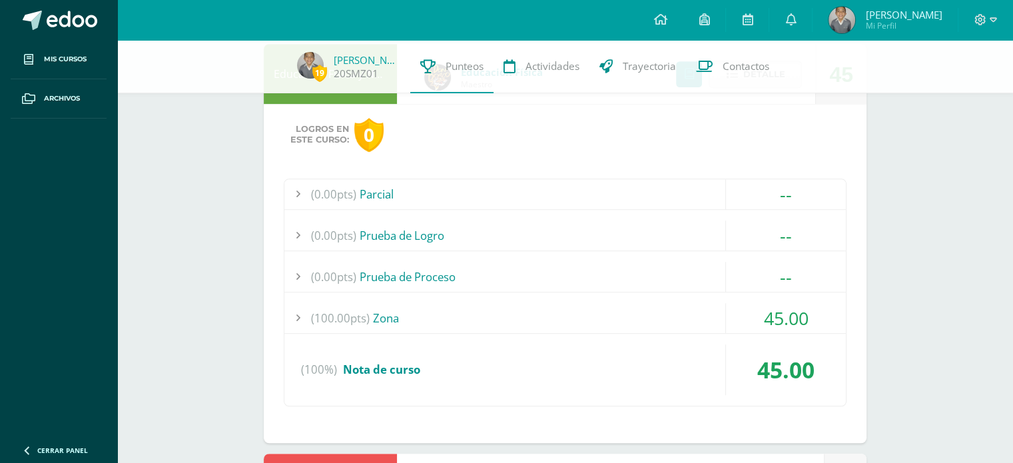
click at [650, 320] on div "(100.00pts) Zona" at bounding box center [566, 318] width 562 height 30
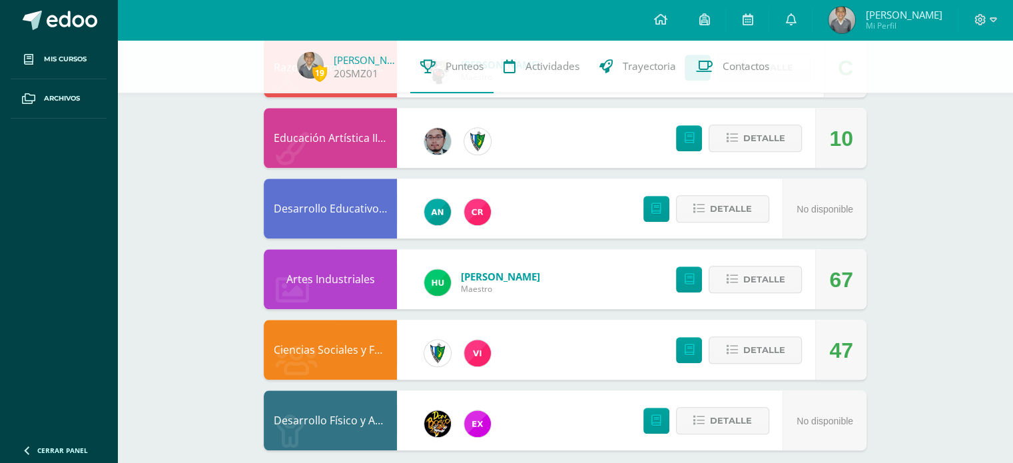
scroll to position [1452, 0]
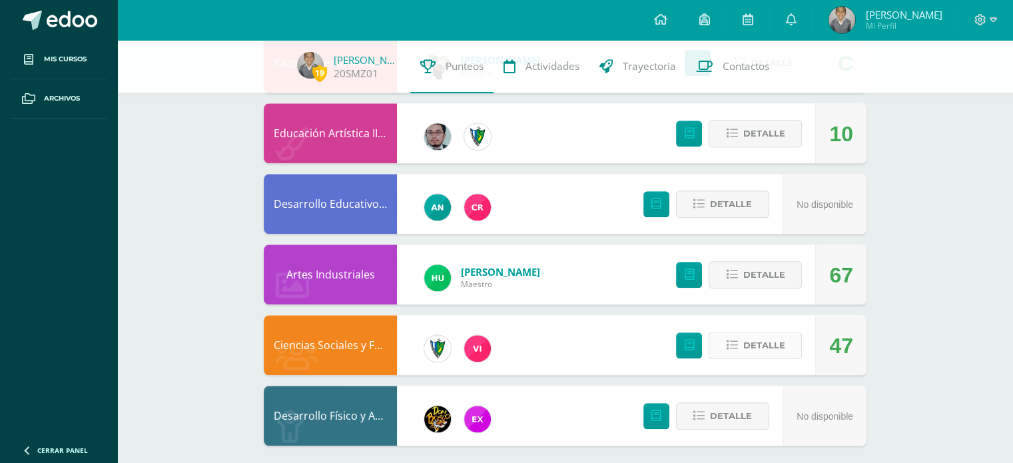
click at [773, 344] on span "Detalle" at bounding box center [764, 345] width 42 height 25
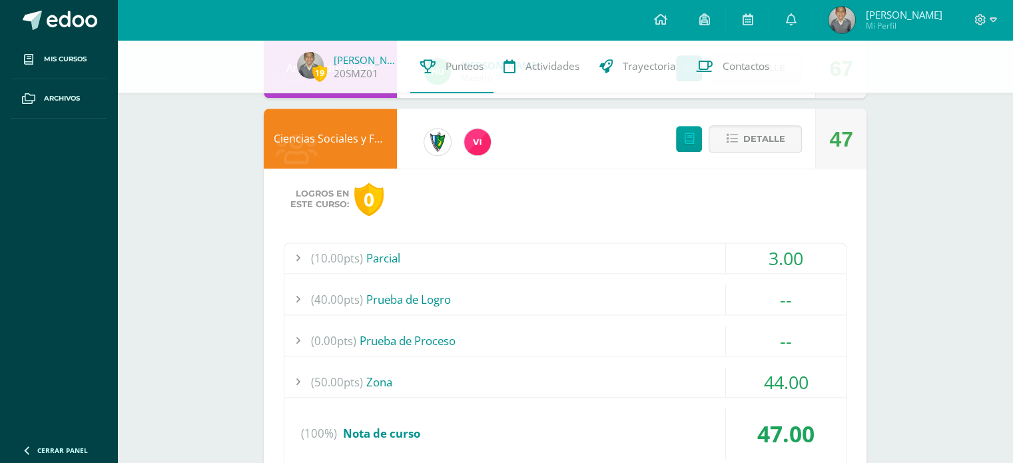
scroll to position [1724, 0]
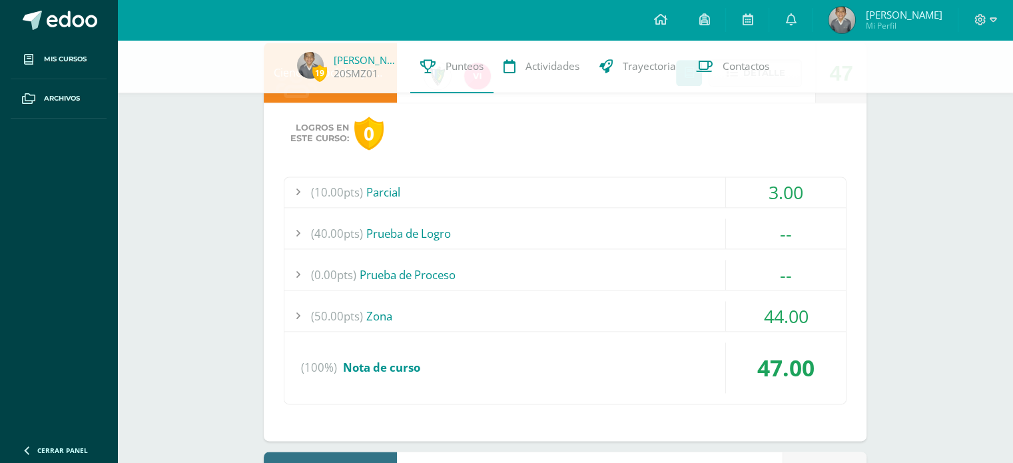
click at [637, 316] on div "(50.00pts) Zona" at bounding box center [566, 316] width 562 height 30
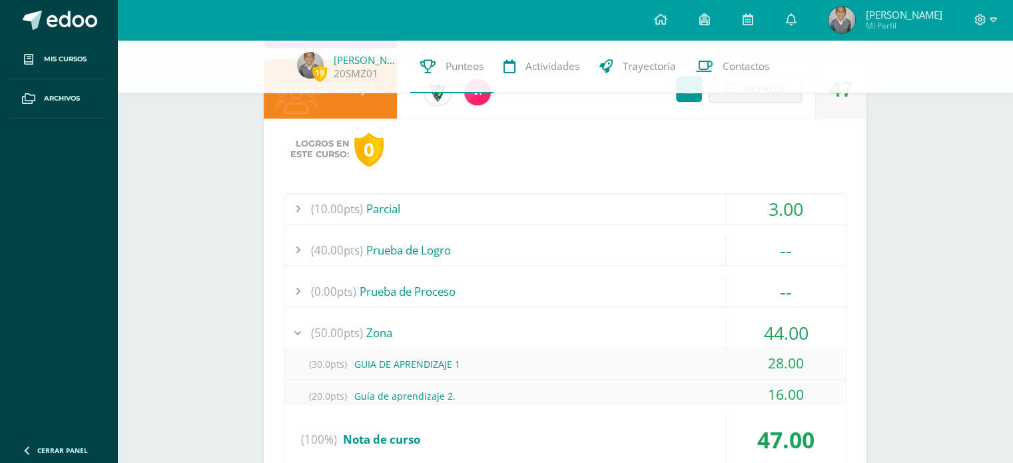
scroll to position [1566, 0]
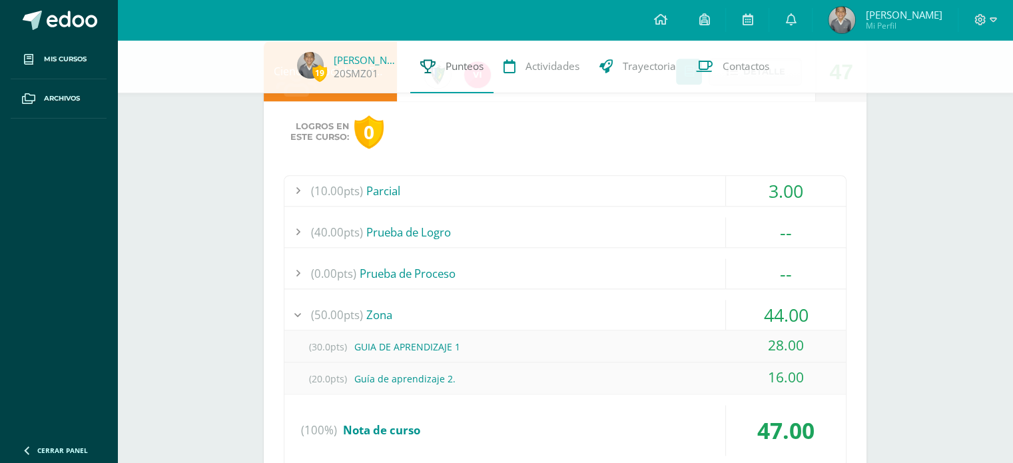
click at [450, 65] on span "Punteos" at bounding box center [465, 66] width 38 height 14
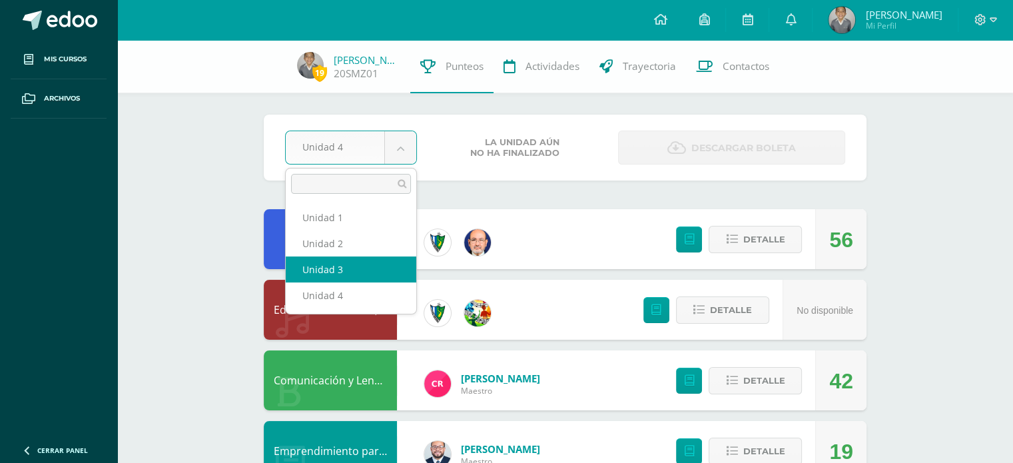
select select "Unidad 3"
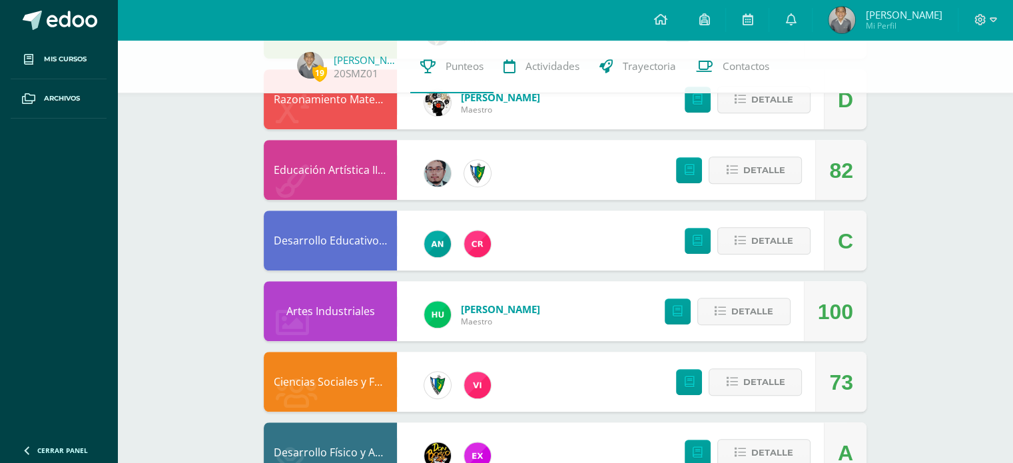
scroll to position [963, 0]
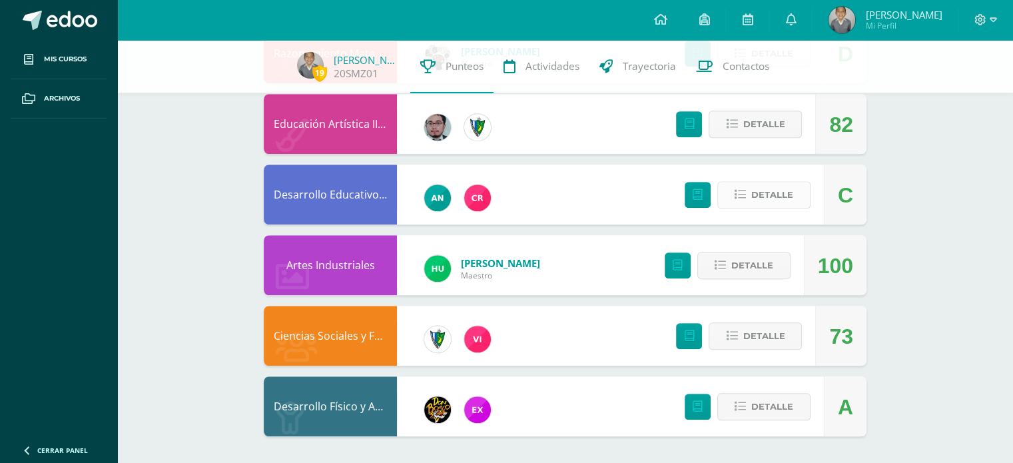
click at [770, 193] on span "Detalle" at bounding box center [773, 195] width 42 height 25
